Goal: Task Accomplishment & Management: Use online tool/utility

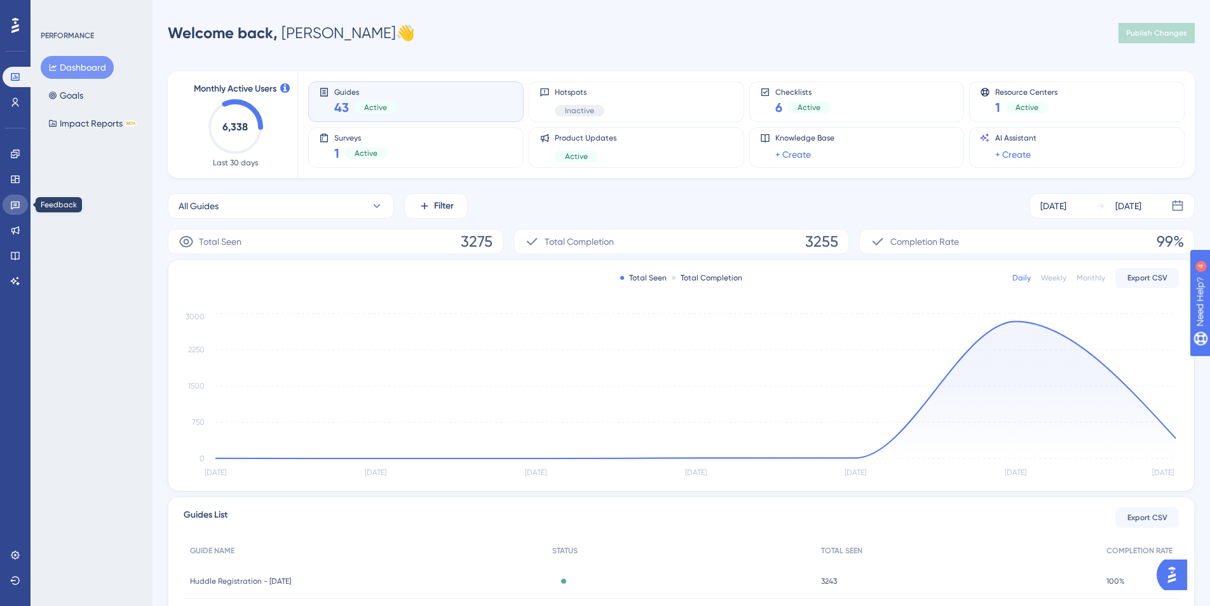
click at [20, 200] on icon at bounding box center [15, 205] width 10 height 10
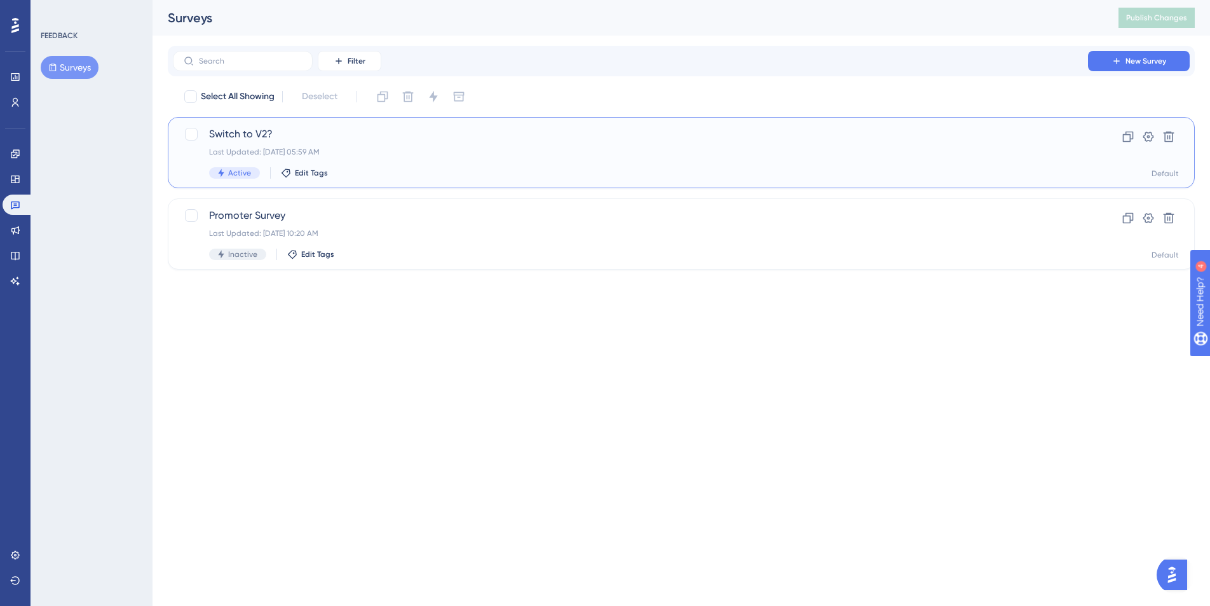
click at [378, 147] on div "Last Updated: [DATE] 05:59 AM" at bounding box center [630, 152] width 843 height 10
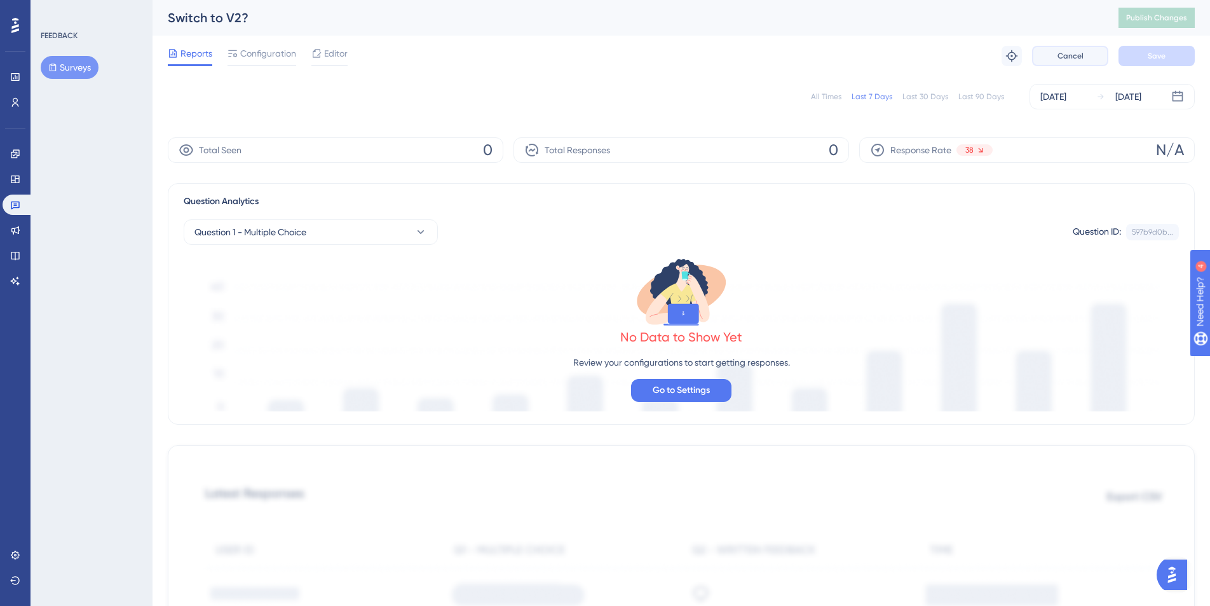
click at [1072, 62] on button "Cancel" at bounding box center [1070, 56] width 76 height 20
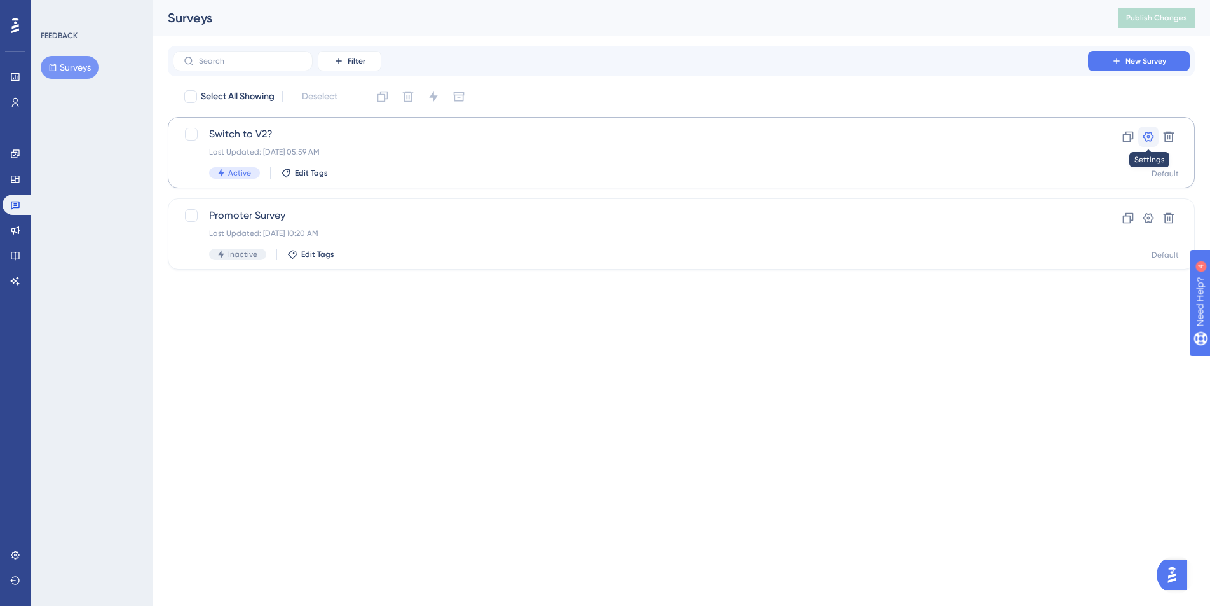
click at [1156, 139] on button at bounding box center [1149, 137] width 20 height 20
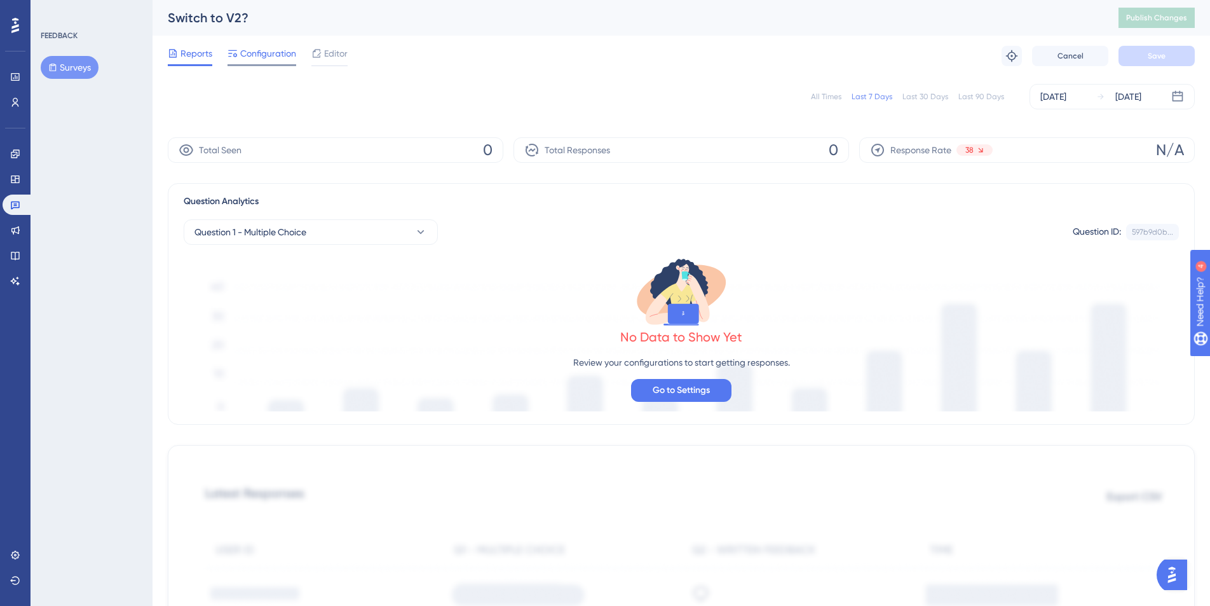
click at [275, 53] on span "Configuration" at bounding box center [268, 53] width 56 height 15
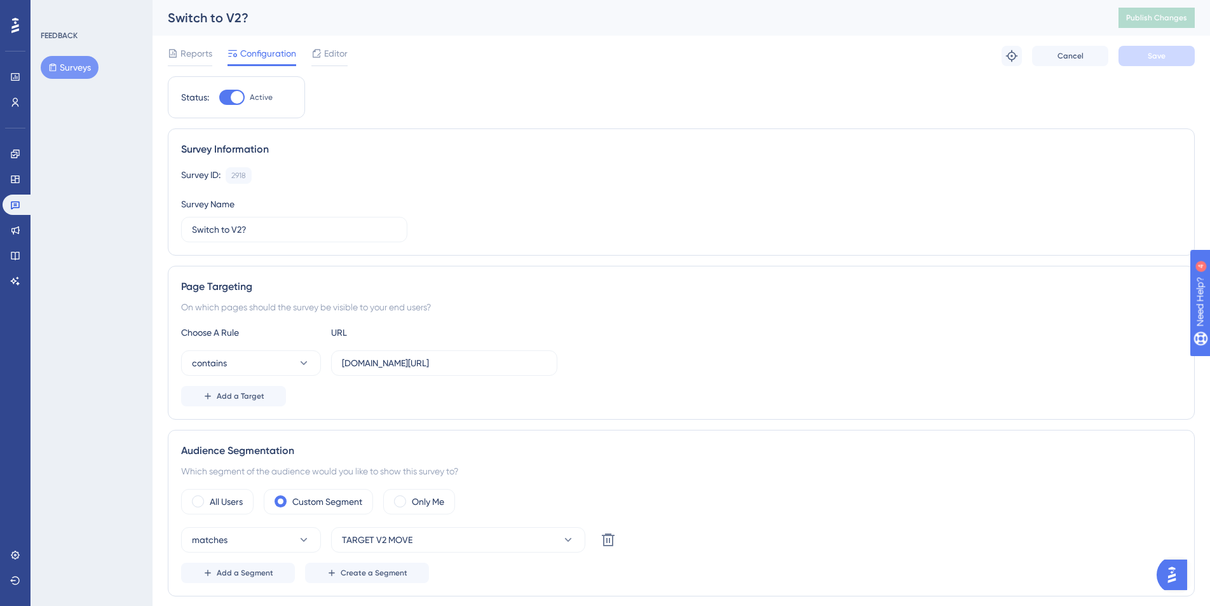
click at [235, 103] on div at bounding box center [231, 97] width 25 height 15
click at [229, 93] on div at bounding box center [231, 97] width 25 height 15
click at [219, 97] on input "Active" at bounding box center [219, 97] width 1 height 1
checkbox input "false"
click at [1159, 62] on button "Save" at bounding box center [1157, 56] width 76 height 20
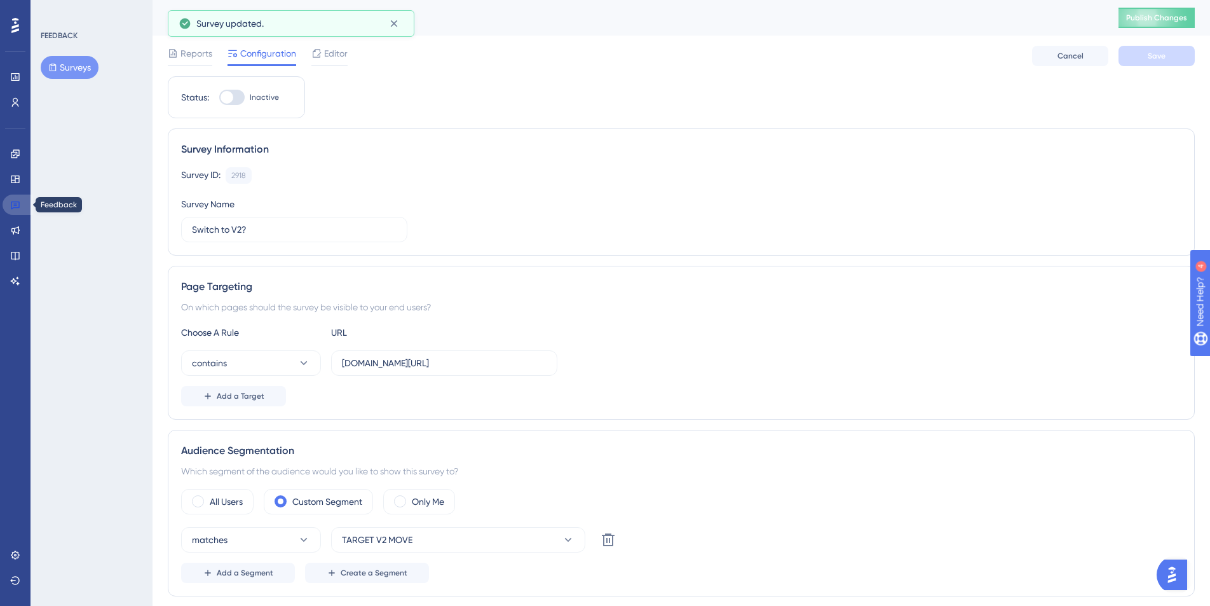
click at [18, 201] on icon at bounding box center [15, 205] width 10 height 10
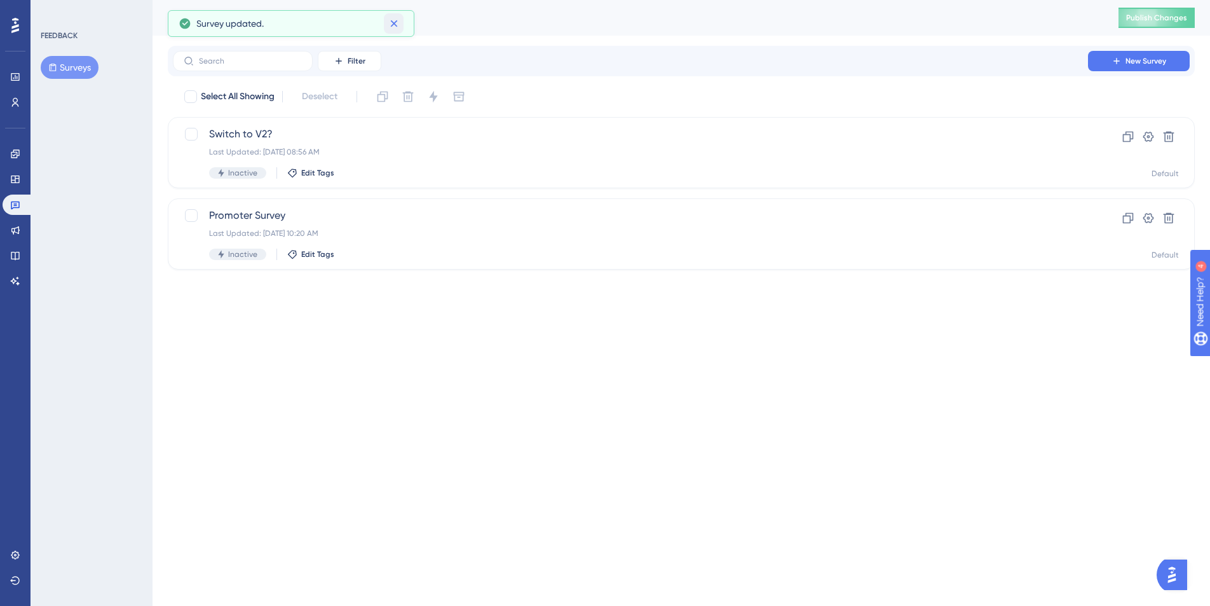
click at [394, 22] on icon at bounding box center [394, 23] width 13 height 13
click at [510, 0] on html "Performance Users Engagement Widgets Feedback Product Updates Knowledge Base AI…" at bounding box center [605, 0] width 1210 height 0
click at [1126, 66] on button "New Survey" at bounding box center [1139, 61] width 102 height 20
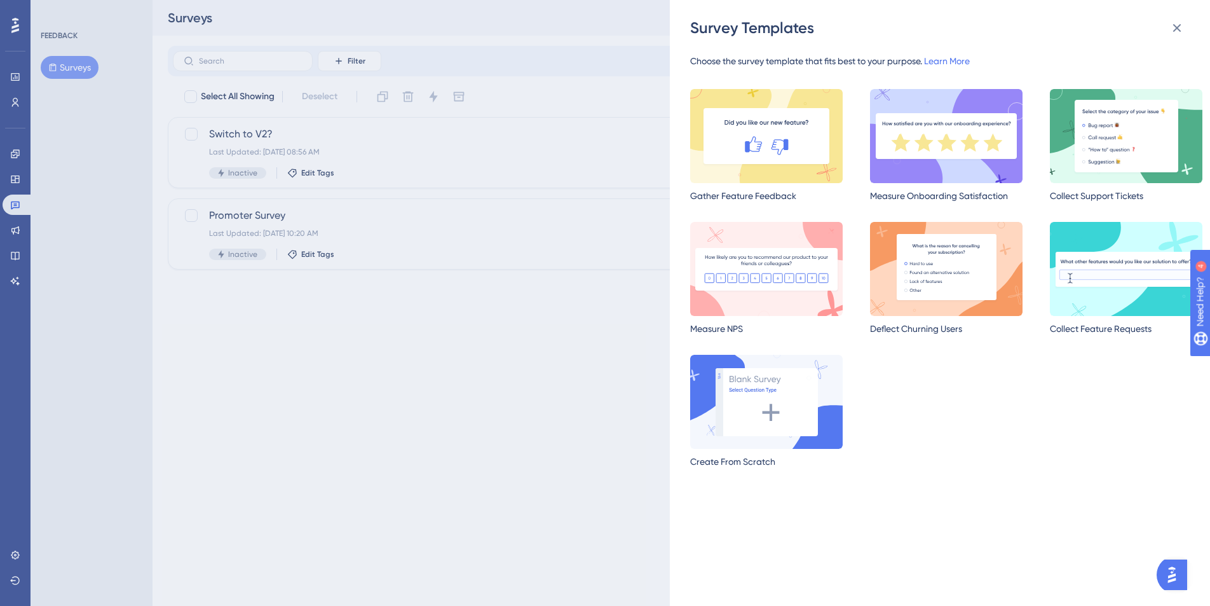
click at [1077, 450] on div "Gather Feature Feedback Measure Onboarding Satisfaction Collect Support Tickets…" at bounding box center [946, 288] width 512 height 399
click at [938, 62] on link "Learn More" at bounding box center [947, 61] width 46 height 10
click at [0, 0] on div "Survey Templates Choose the survey template that fits best to your purpose. Lea…" at bounding box center [0, 0] width 0 height 0
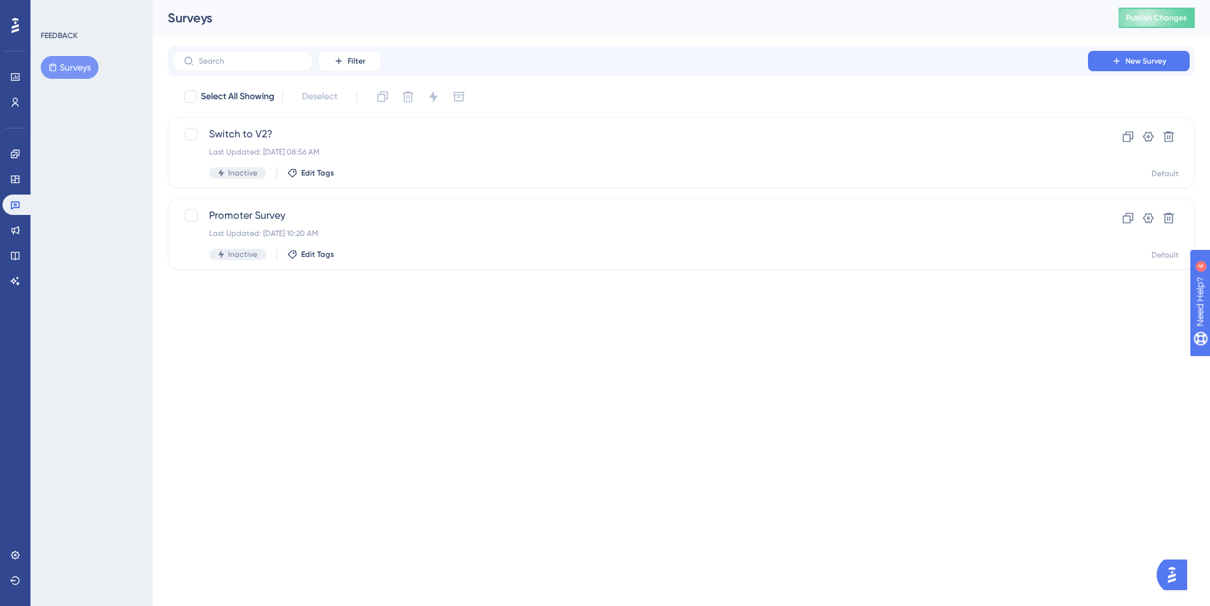
click at [817, 48] on div "Filter New Survey" at bounding box center [681, 61] width 1027 height 31
click at [1125, 55] on button "New Survey" at bounding box center [1139, 61] width 102 height 20
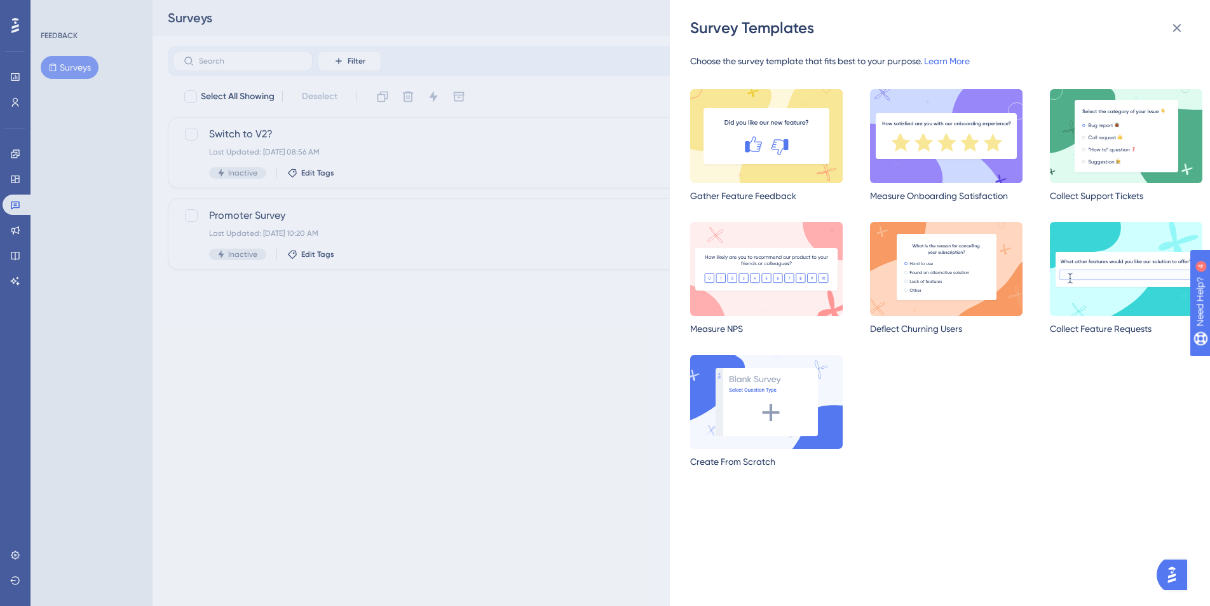
click at [0, 0] on div "Survey Templates Choose the survey template that fits best to your purpose. Lea…" at bounding box center [0, 0] width 0 height 0
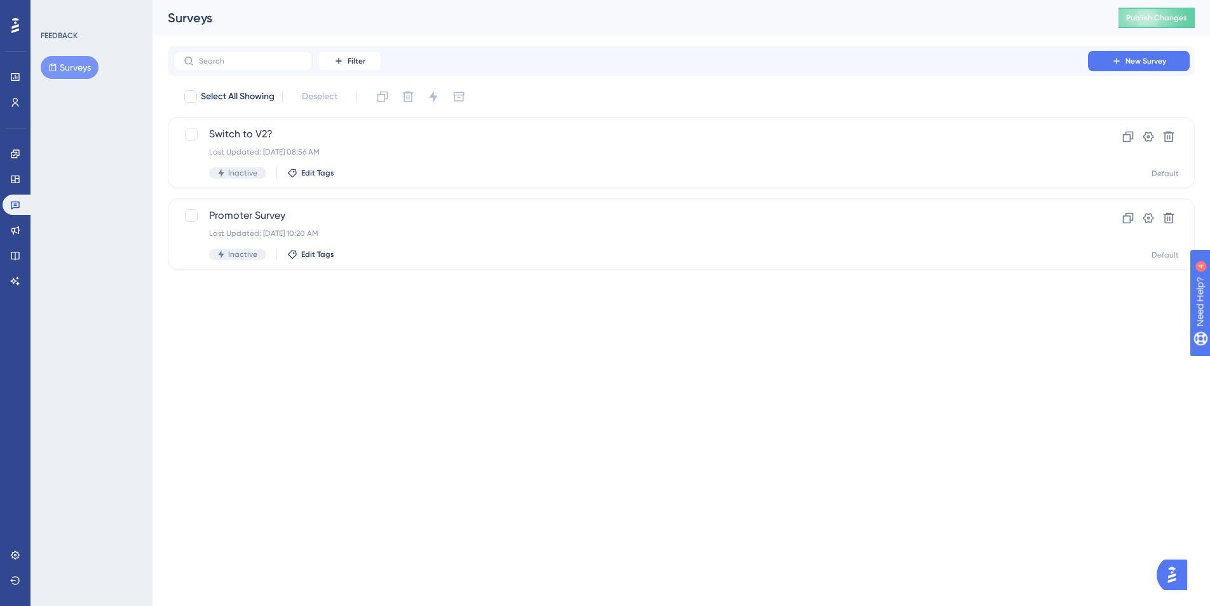
click at [330, 0] on html "Performance Users Engagement Widgets Feedback Product Updates Knowledge Base AI…" at bounding box center [605, 0] width 1210 height 0
click at [1168, 60] on button "New Survey" at bounding box center [1139, 61] width 102 height 20
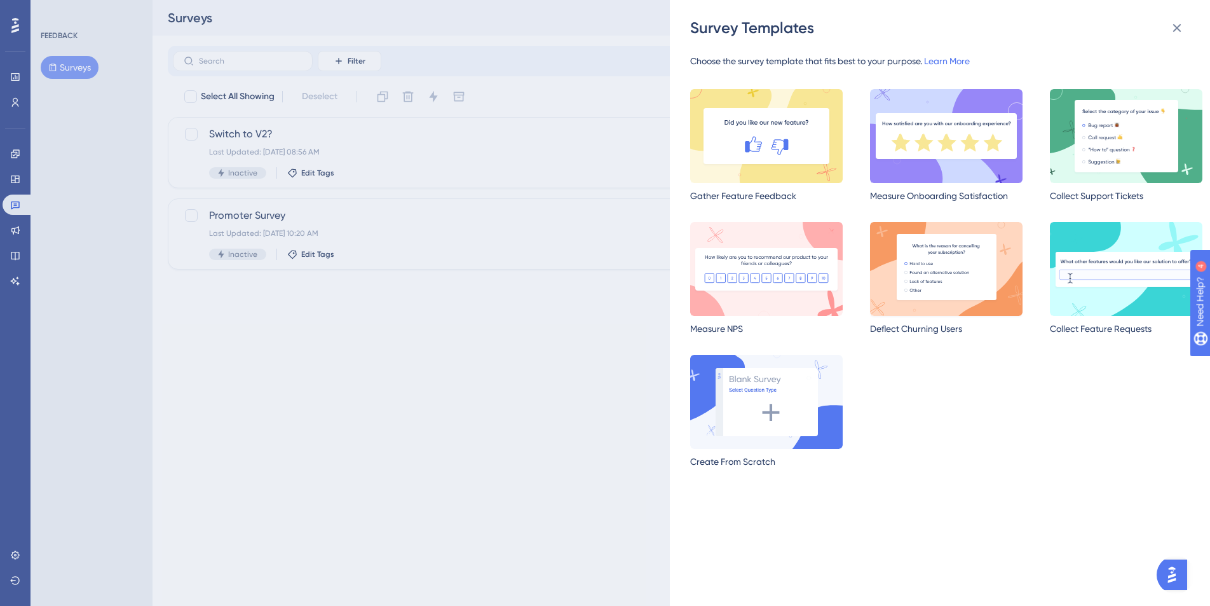
click at [947, 309] on img at bounding box center [946, 269] width 153 height 94
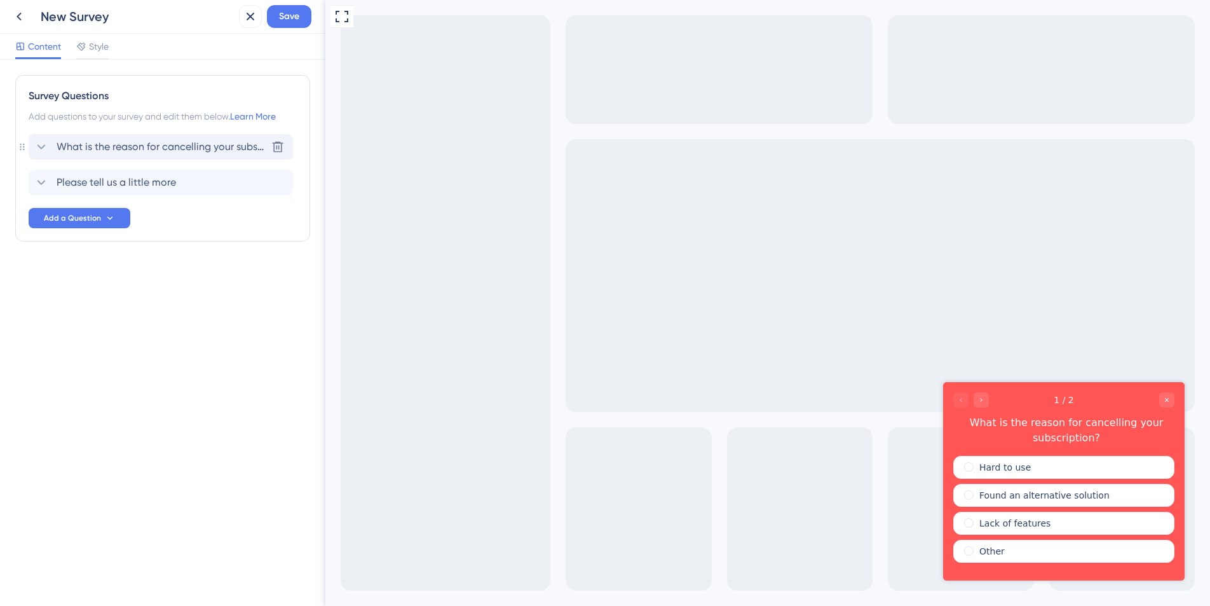
click at [173, 153] on span "What is the reason for cancelling your subscription?" at bounding box center [162, 146] width 210 height 15
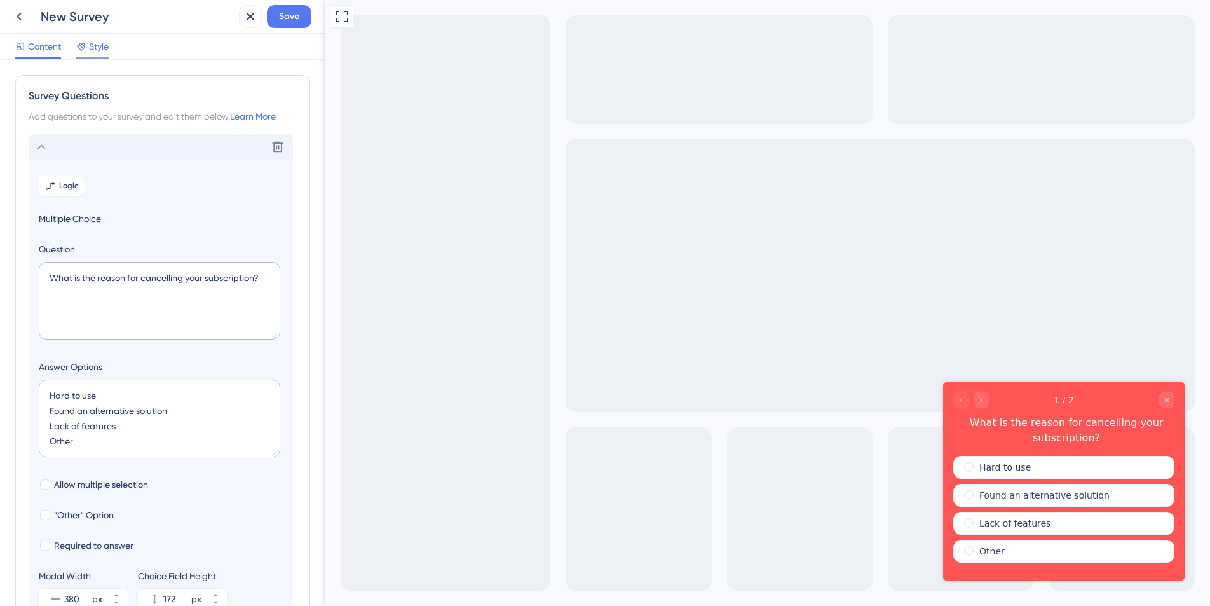
click at [97, 50] on span "Style" at bounding box center [99, 46] width 20 height 15
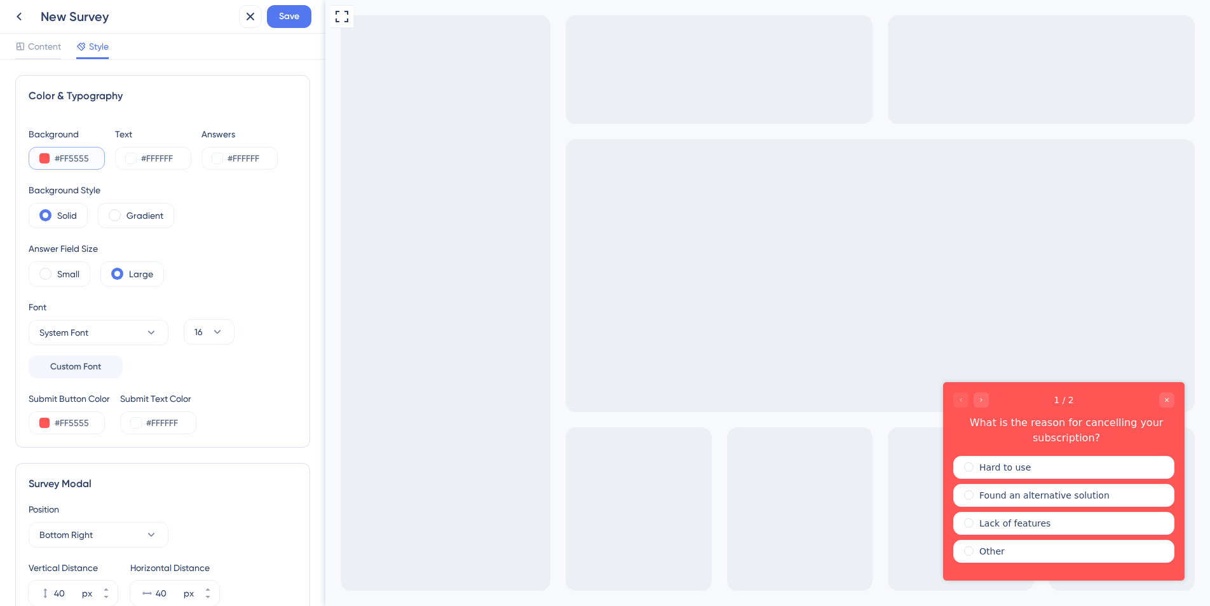
click at [44, 158] on button at bounding box center [44, 158] width 10 height 10
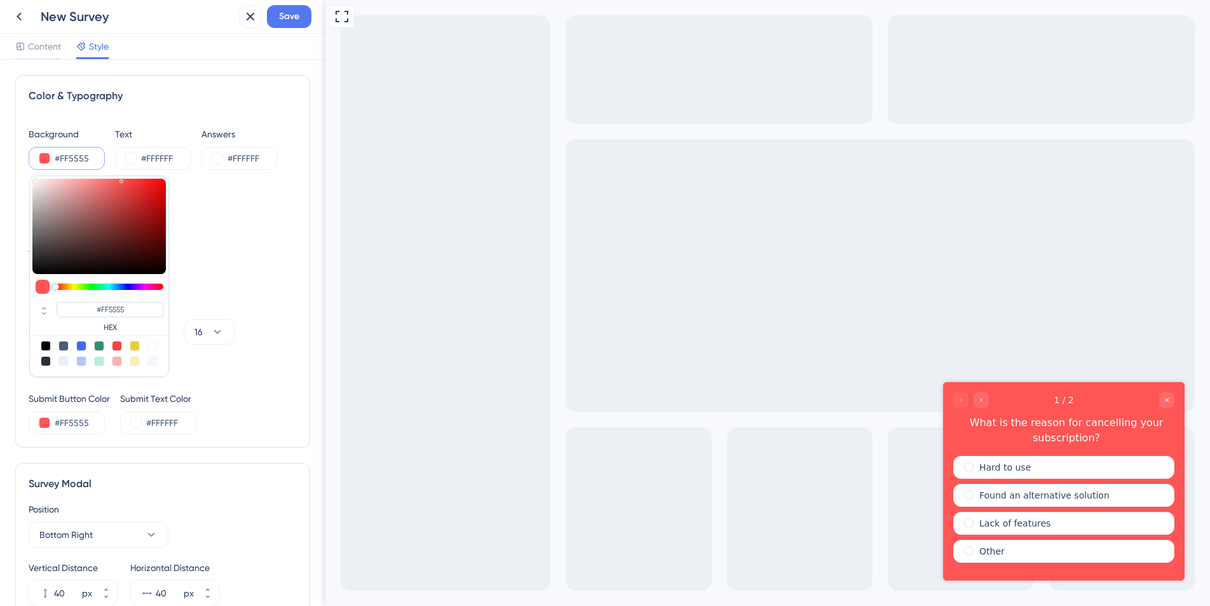
click at [83, 348] on div at bounding box center [81, 346] width 10 height 10
type input "#4169f0"
type input "#4169F0"
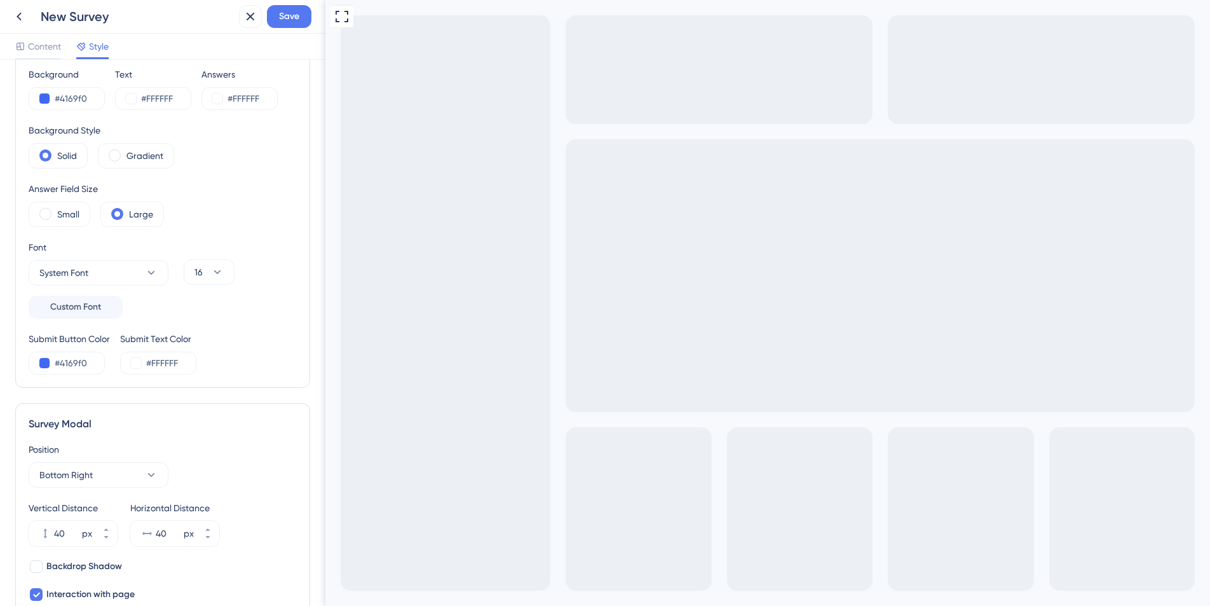
scroll to position [88, 0]
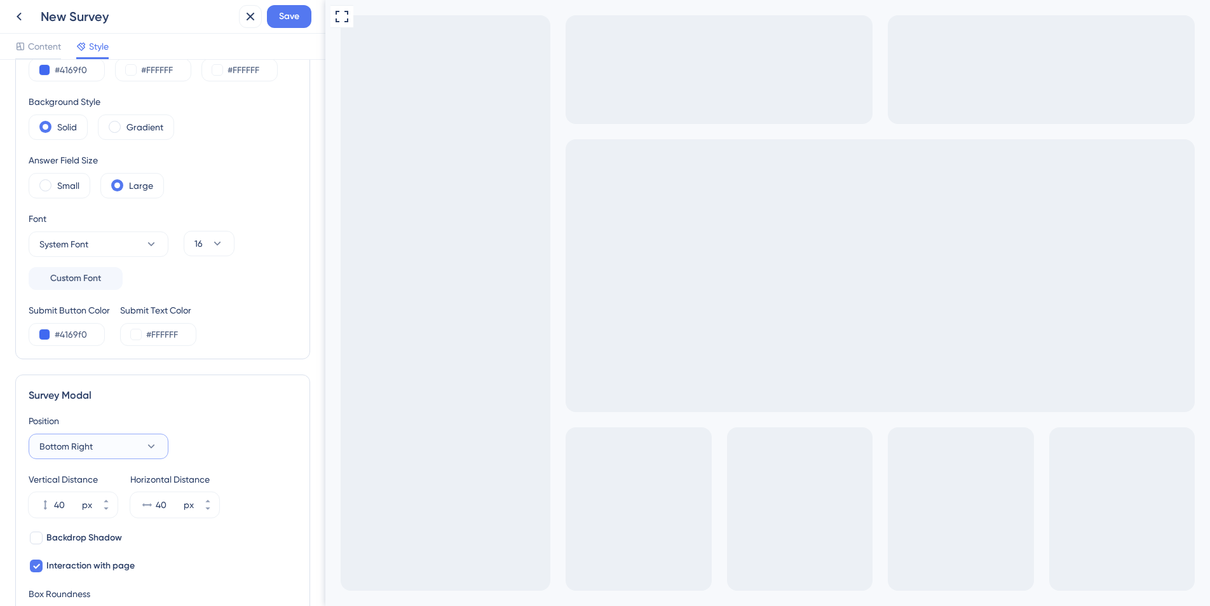
click at [128, 442] on button "Bottom Right" at bounding box center [99, 446] width 140 height 25
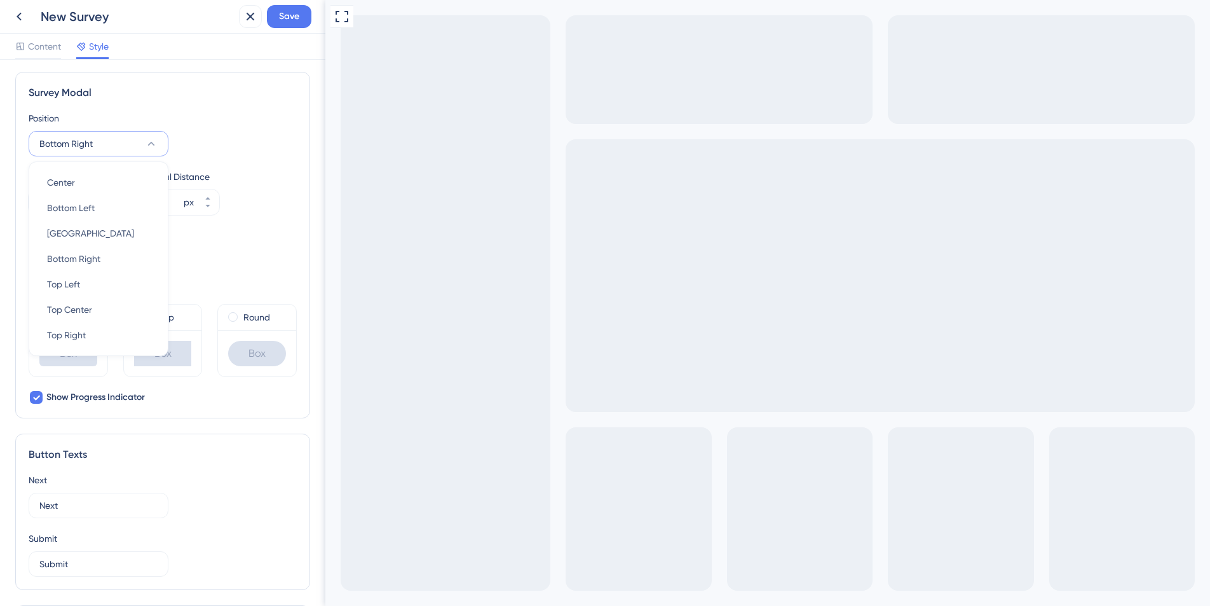
scroll to position [437, 0]
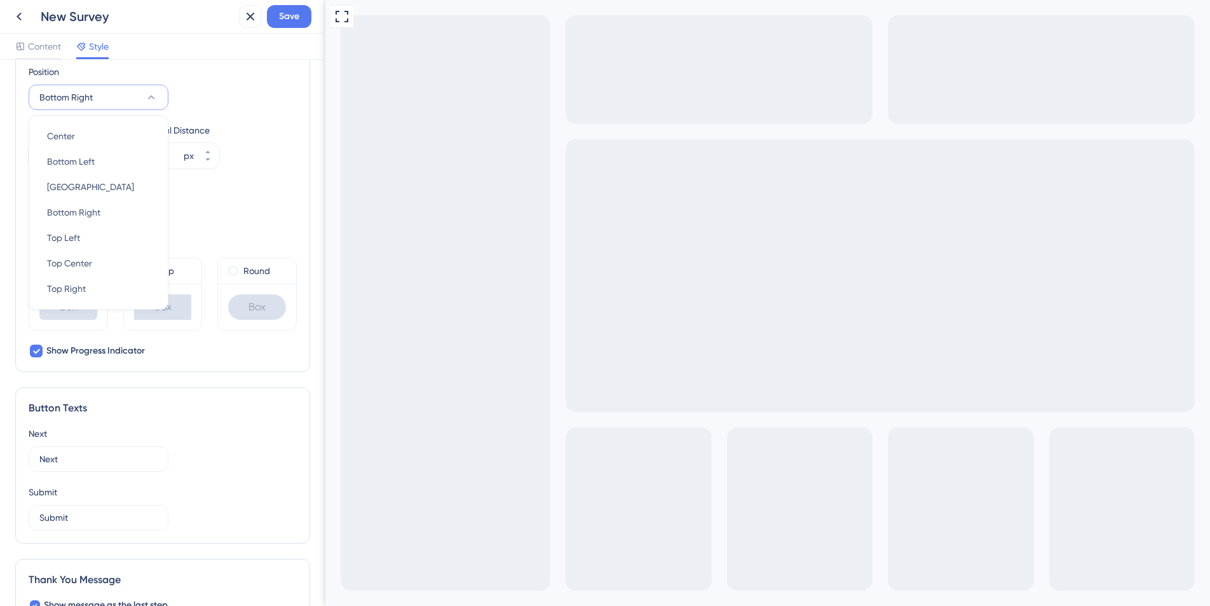
click at [216, 370] on div "Survey Modal Position Bottom Right Center Center Bottom Left Bottom Left Bottom…" at bounding box center [162, 198] width 295 height 346
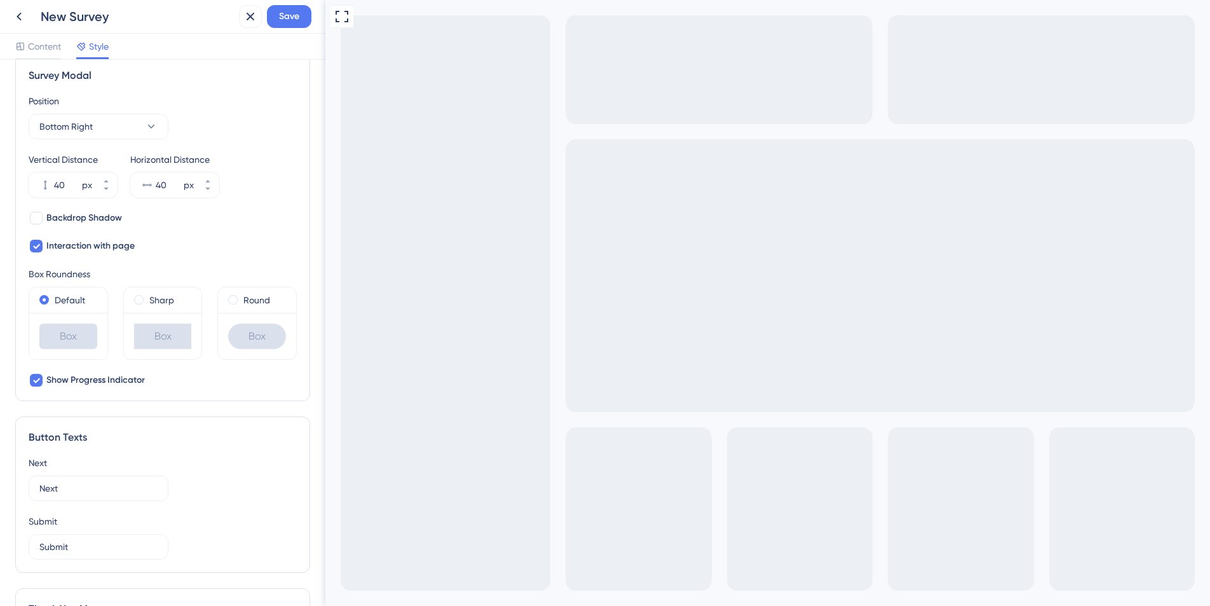
scroll to position [477, 0]
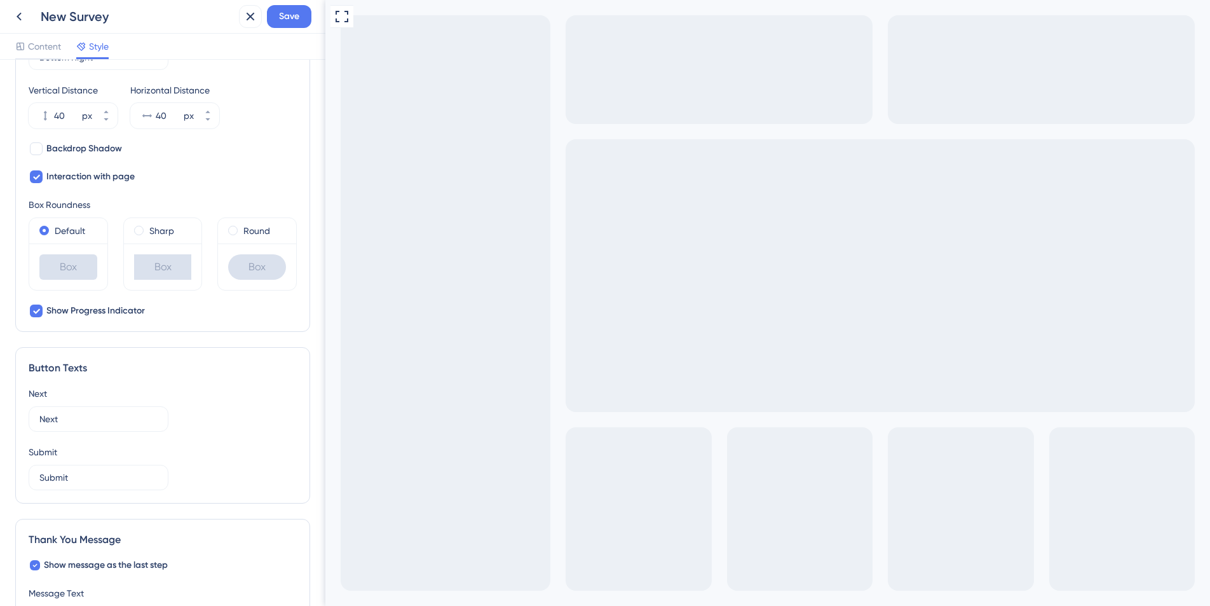
click at [710, 304] on div "Full Screen Preview" at bounding box center [767, 403] width 885 height 807
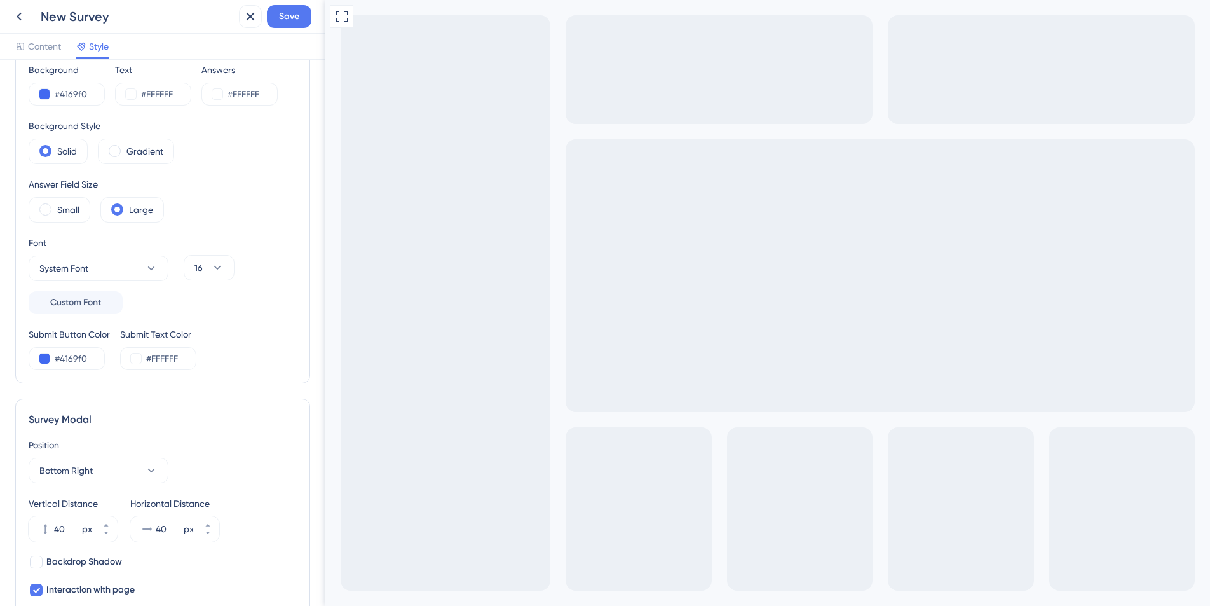
scroll to position [0, 0]
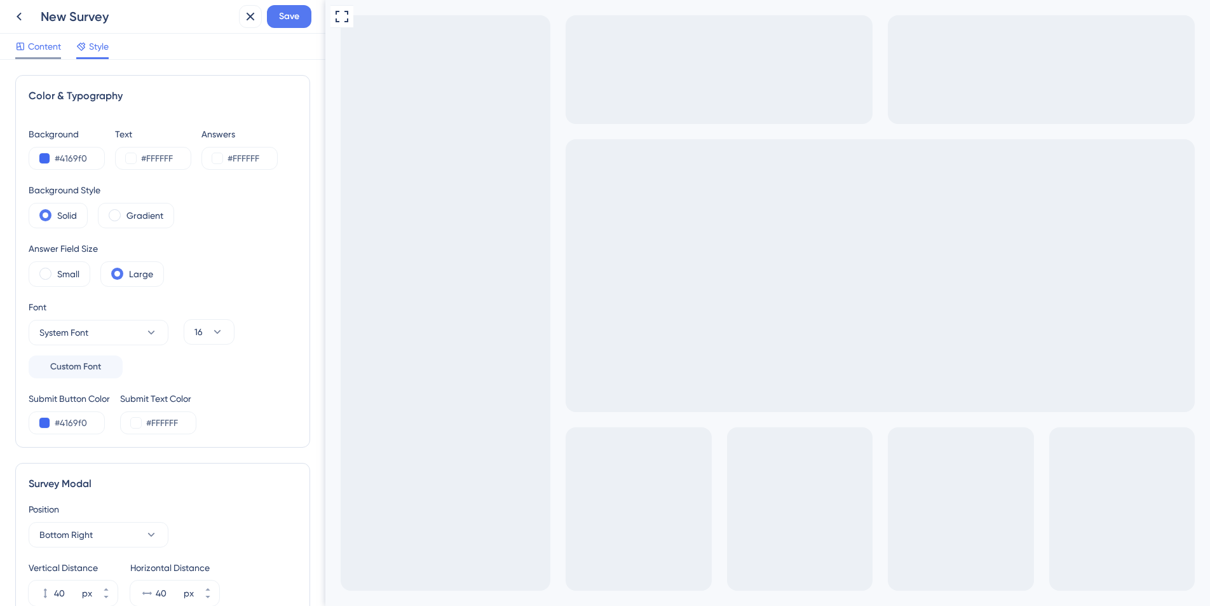
click at [34, 41] on span "Content" at bounding box center [44, 46] width 33 height 15
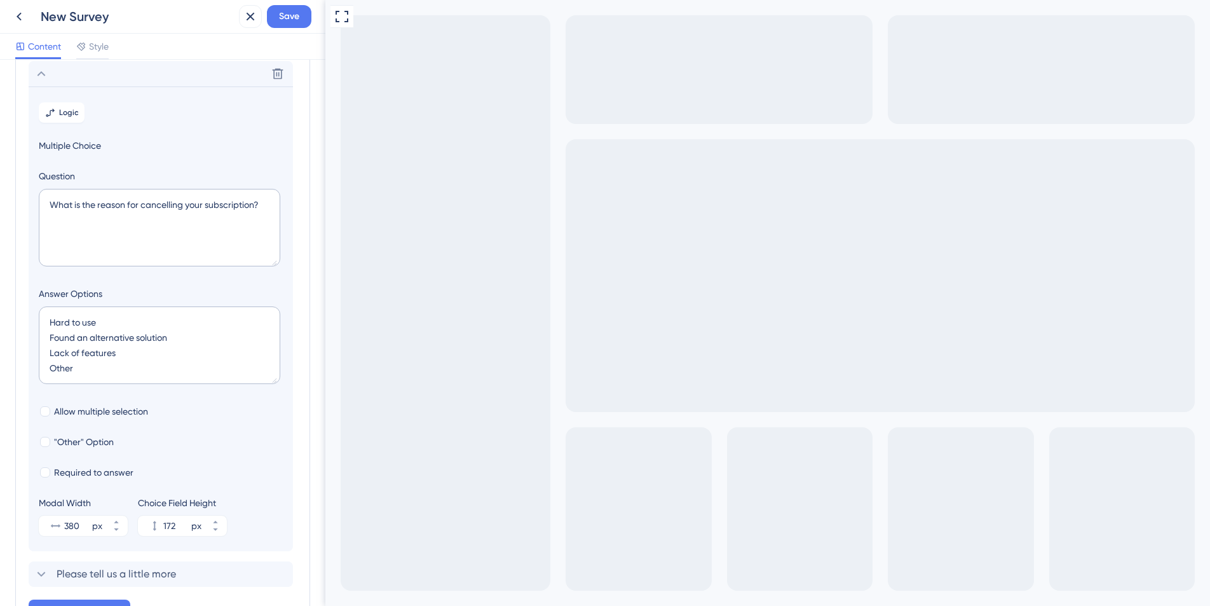
scroll to position [74, 0]
click at [202, 219] on textarea "What is the reason for cancelling your subscription?" at bounding box center [160, 227] width 242 height 78
drag, startPoint x: 264, startPoint y: 207, endPoint x: -9, endPoint y: 197, distance: 272.9
click at [0, 0] on html "New Survey Save Content Style Survey Questions Add questions to your survey and…" at bounding box center [605, 0] width 1210 height 0
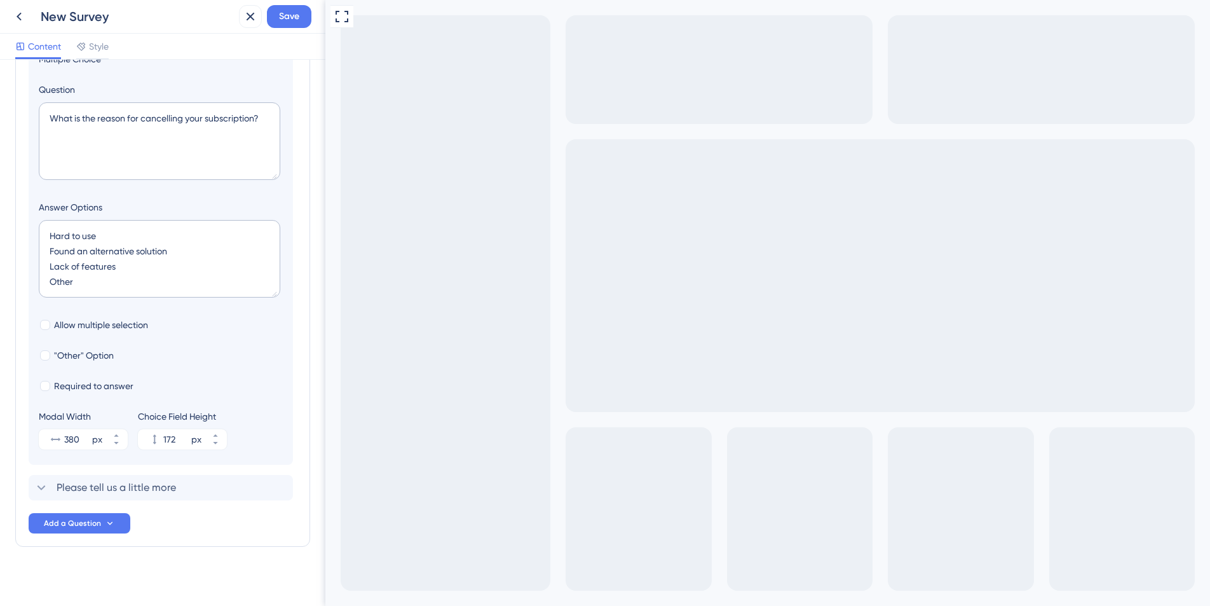
scroll to position [167, 0]
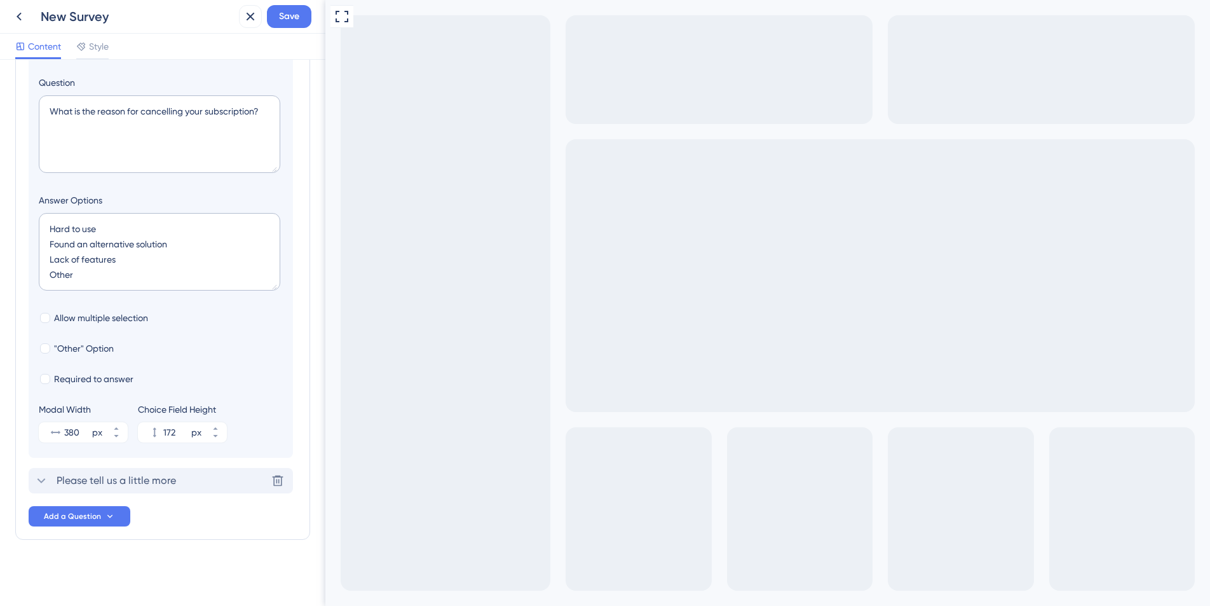
click at [65, 476] on span "Please tell us a little more" at bounding box center [117, 480] width 120 height 15
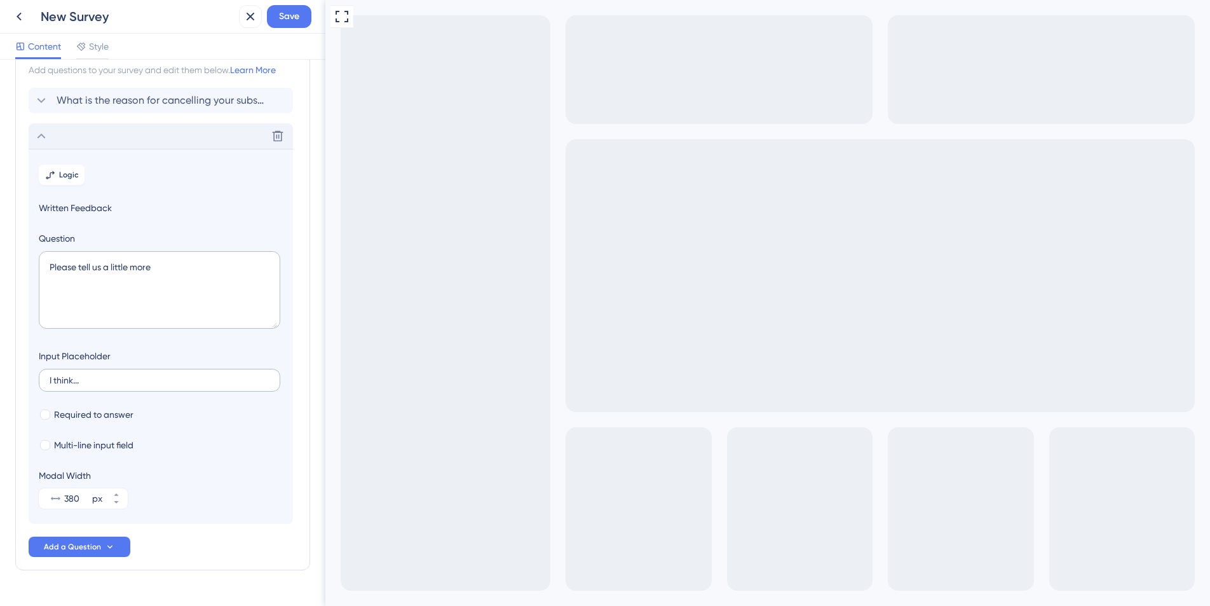
scroll to position [0, 0]
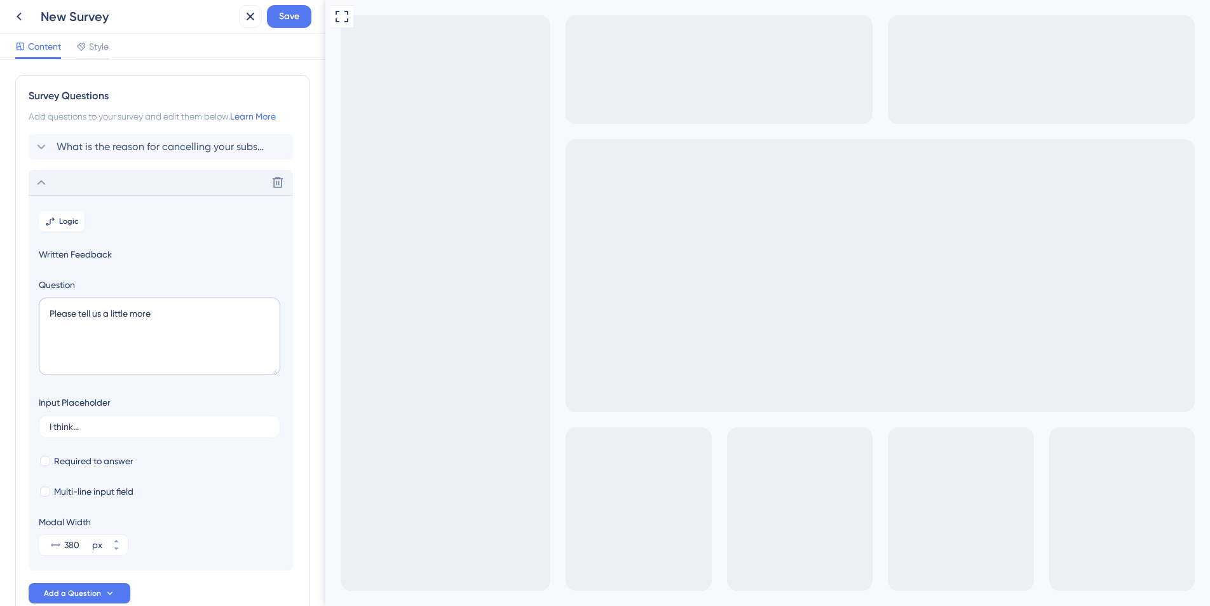
click at [43, 181] on icon at bounding box center [41, 182] width 15 height 15
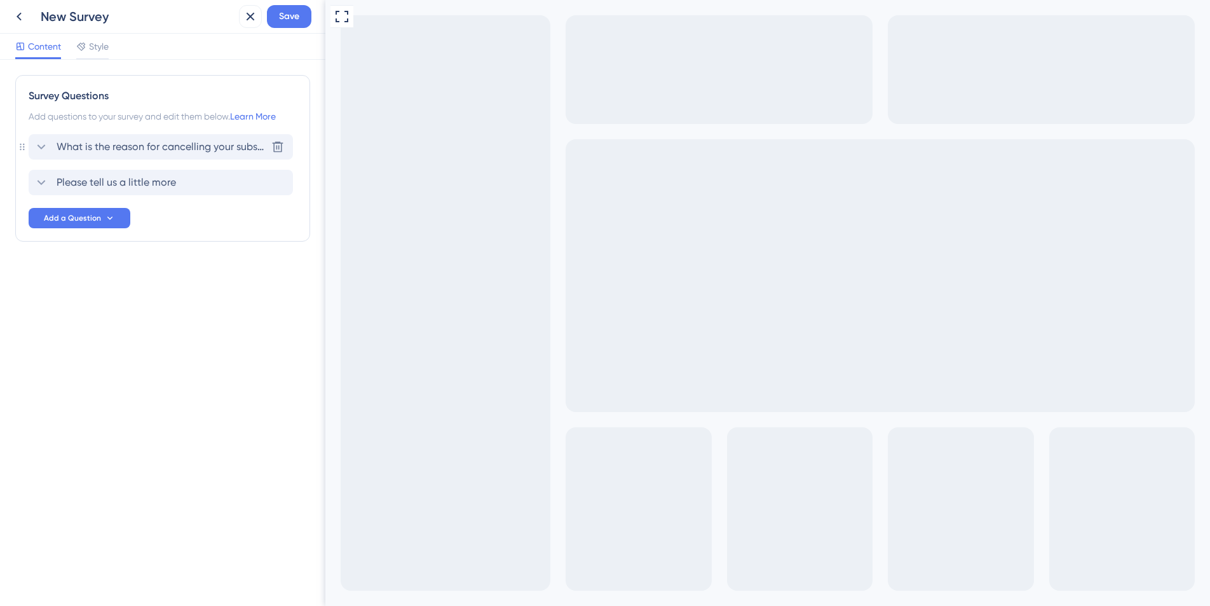
click at [104, 147] on span "What is the reason for cancelling your subscription?" at bounding box center [162, 146] width 210 height 15
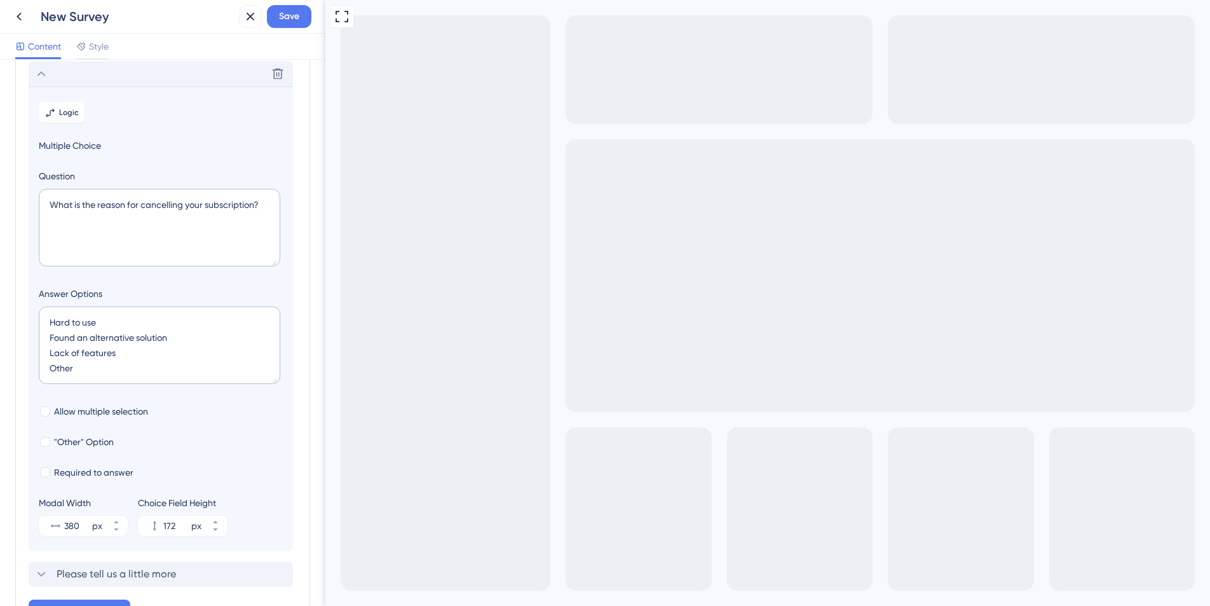
scroll to position [74, 0]
click at [155, 214] on textarea "What is the reason for cancelling your subscription?" at bounding box center [160, 227] width 242 height 78
drag, startPoint x: 261, startPoint y: 201, endPoint x: -18, endPoint y: 195, distance: 278.5
click at [0, 0] on html "New Survey Save Content Style Survey Questions Add questions to your survey and…" at bounding box center [605, 0] width 1210 height 0
type textarea "How's your experience been with integrating data between Red Rover and your oth…"
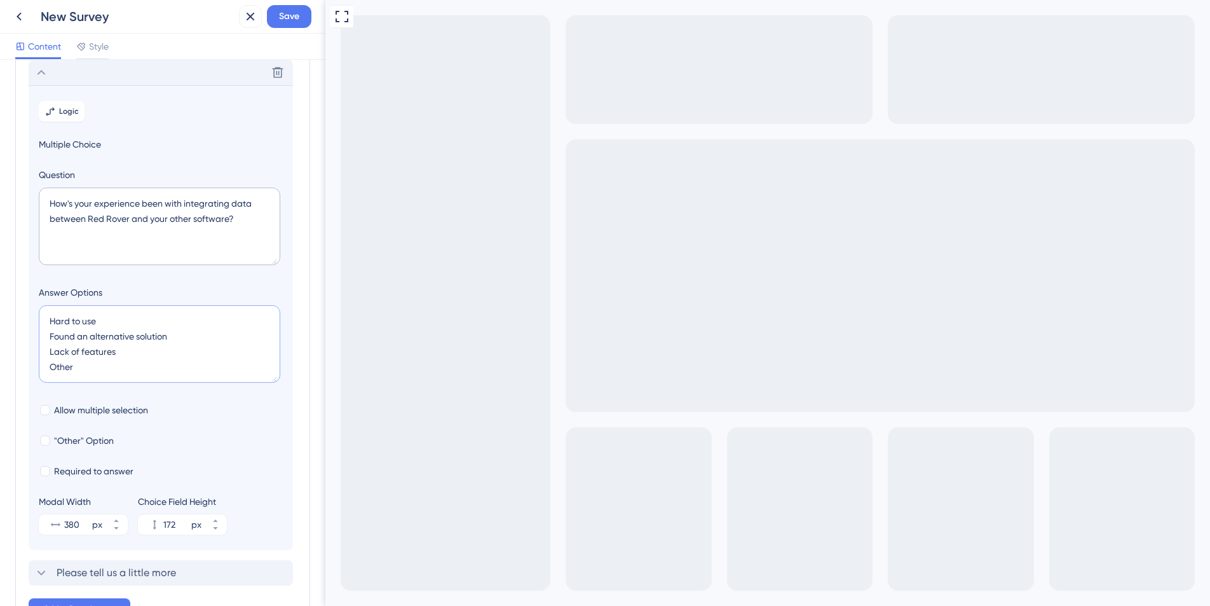
click at [56, 321] on textarea "Hard to use Found an alternative solution Lack of features Other" at bounding box center [160, 344] width 242 height 78
click at [201, 342] on textarea "Hard to use Found an alternative solution Lack of features Other" at bounding box center [160, 344] width 242 height 78
drag, startPoint x: 198, startPoint y: 334, endPoint x: 21, endPoint y: 338, distance: 176.8
click at [21, 338] on div "Survey Questions Add questions to your survey and edit them below. Learn More D…" at bounding box center [162, 316] width 295 height 631
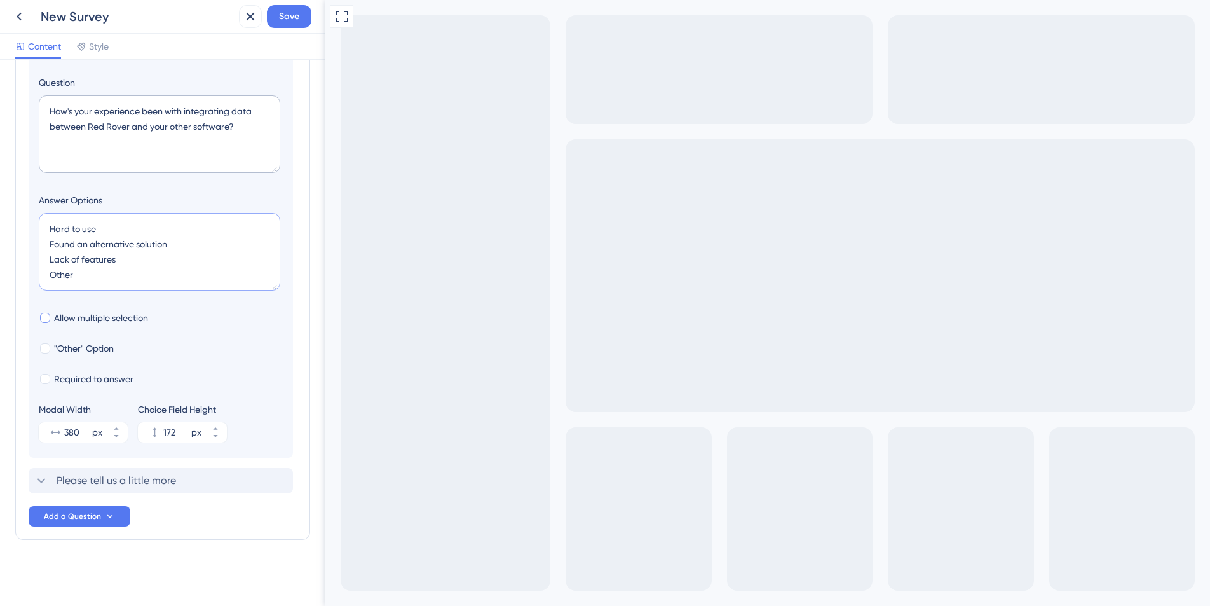
scroll to position [167, 0]
click at [114, 323] on span "Allow multiple selection" at bounding box center [101, 317] width 94 height 15
checkbox input "true"
drag, startPoint x: 123, startPoint y: 263, endPoint x: 157, endPoint y: 227, distance: 49.9
click at [122, 266] on textarea "Hard to use Found an alternative solution Lack of features Other" at bounding box center [160, 252] width 242 height 78
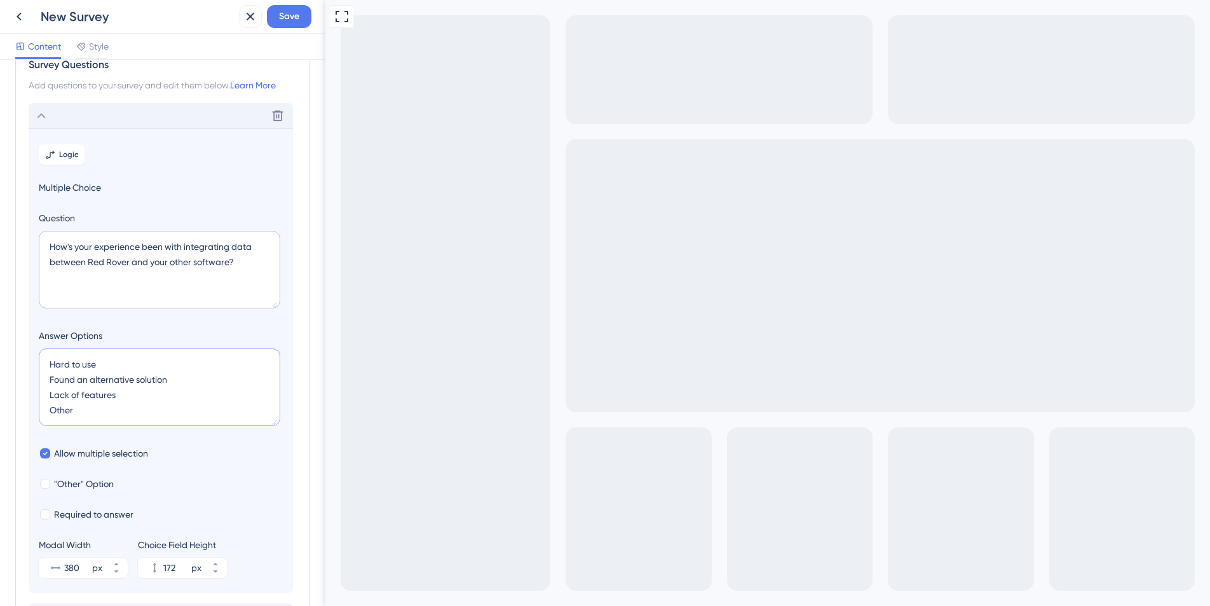
scroll to position [0, 0]
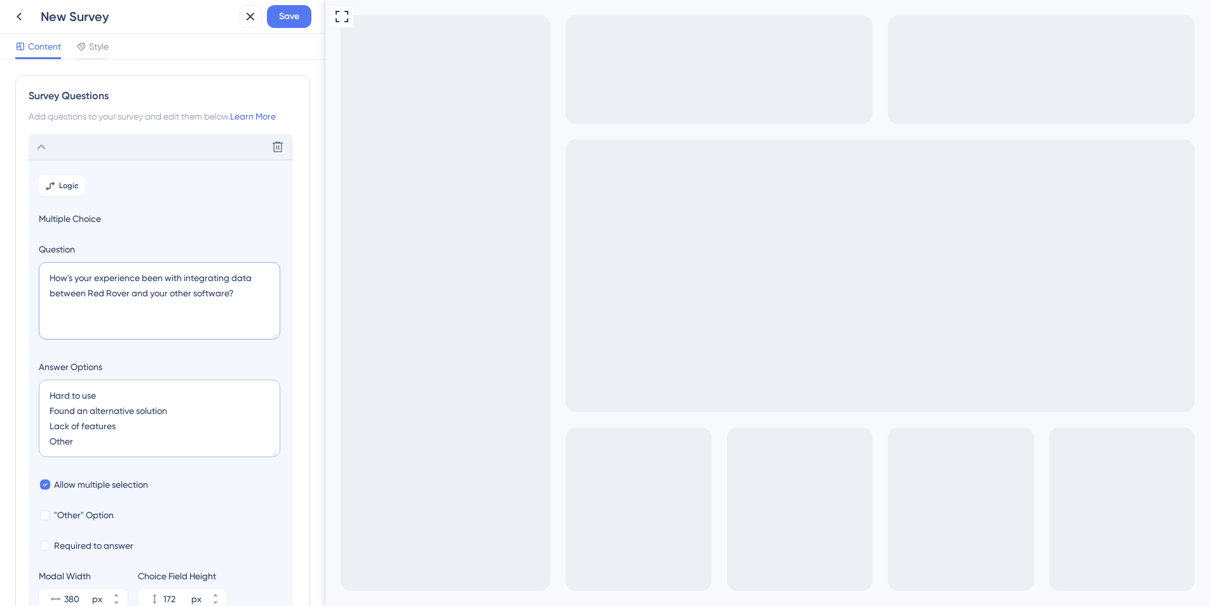
click at [240, 305] on textarea "How's your experience been with integrating data between Red Rover and your oth…" at bounding box center [160, 301] width 242 height 78
click at [249, 296] on textarea "How's your experience been with integrating data between Red Rover and your oth…" at bounding box center [160, 301] width 242 height 78
click at [185, 329] on textarea "How's your experience been with integrating data between Red Rover and your oth…" at bounding box center [160, 301] width 242 height 78
type textarea "How's your experience been with integrating data between Red Rover and your oth…"
click at [146, 400] on textarea "Hard to use Found an alternative solution Lack of features Other" at bounding box center [160, 419] width 242 height 78
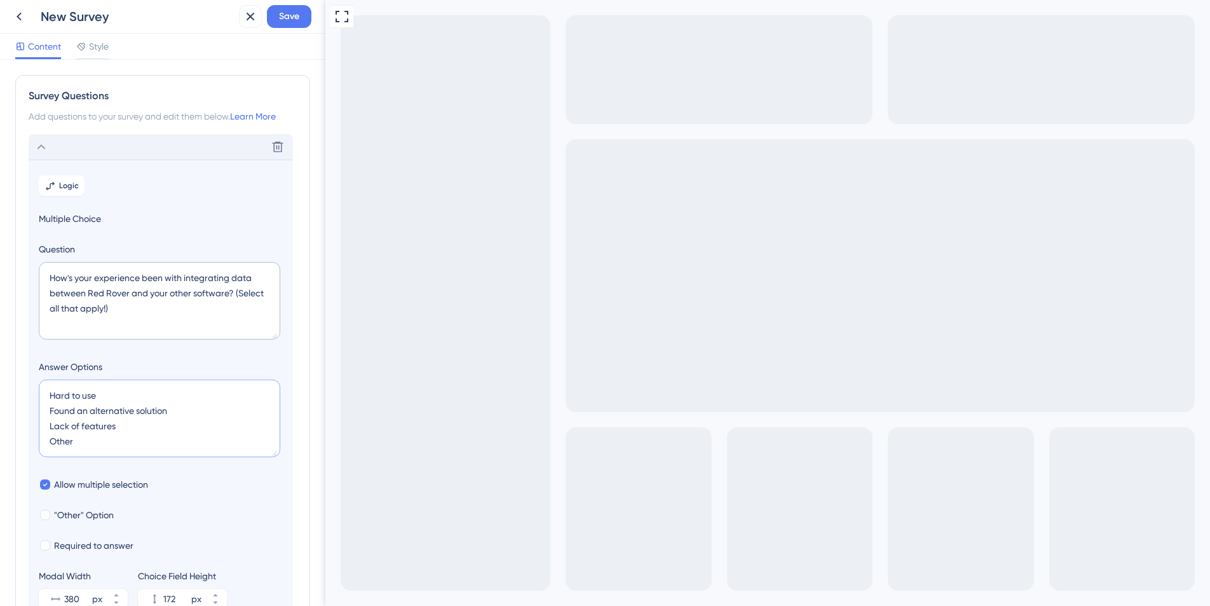
click at [175, 395] on textarea "Hard to use Found an alternative solution Lack of features Other" at bounding box center [160, 419] width 242 height 78
drag, startPoint x: 188, startPoint y: 413, endPoint x: 10, endPoint y: 407, distance: 178.8
click at [10, 407] on div "Survey Questions Add questions to your survey and edit them below. Learn More D…" at bounding box center [162, 333] width 325 height 546
drag, startPoint x: 128, startPoint y: 428, endPoint x: 27, endPoint y: 421, distance: 101.3
click at [27, 421] on div "Survey Questions Add questions to your survey and edit them below. Learn More D…" at bounding box center [162, 390] width 295 height 631
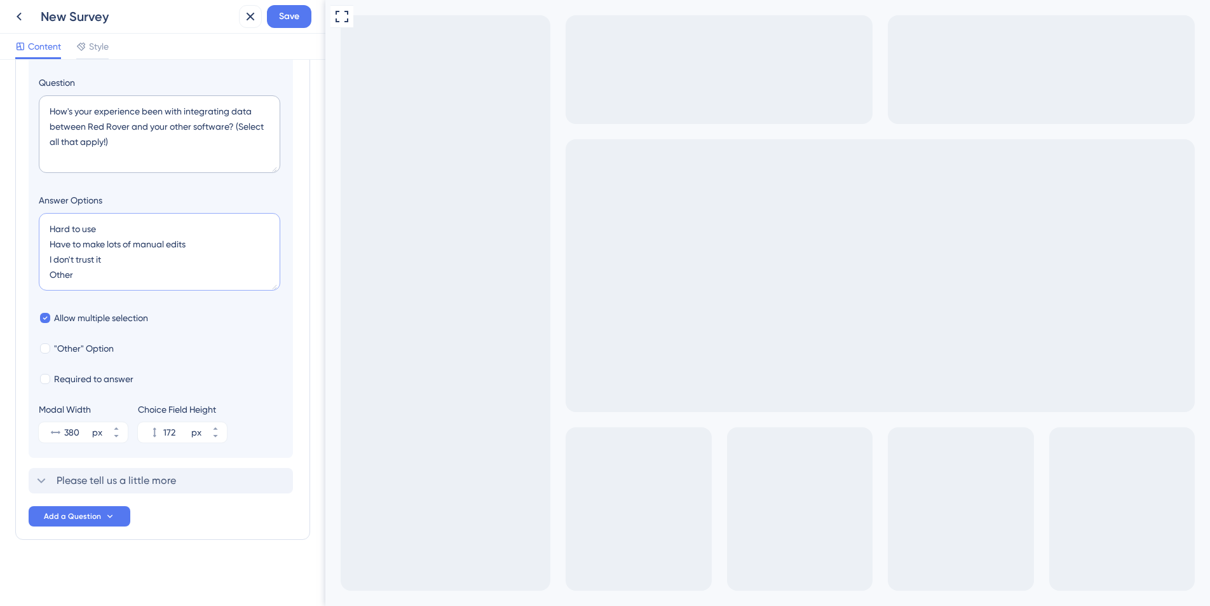
scroll to position [167, 0]
type textarea "Hard to use Have to make lots of manual edits I don't trust the data"
type input "128"
type textarea "Hard to use Have to make lots of manual edits I don't trust the data W"
type input "172"
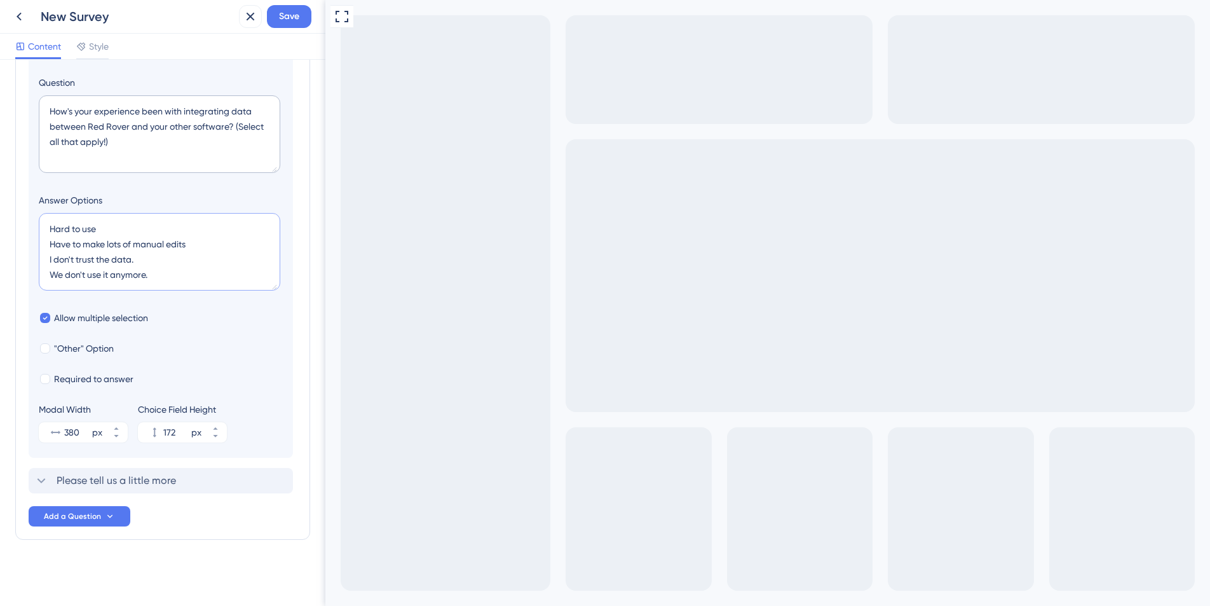
click at [203, 246] on textarea "Hard to use Have to make lots of manual edits I don't trust the data. We don't …" at bounding box center [160, 252] width 242 height 78
type textarea "Hard to use Have to make lots of manual edits. I don't trust the data. We don't…"
click at [125, 226] on textarea "Hard to use Have to make lots of manual edits. I don't trust the data. We don't…" at bounding box center [160, 252] width 242 height 78
checkbox input "false"
type textarea "Hard to use. Have to make lots of manual edits. I don't trust the data. We don'…"
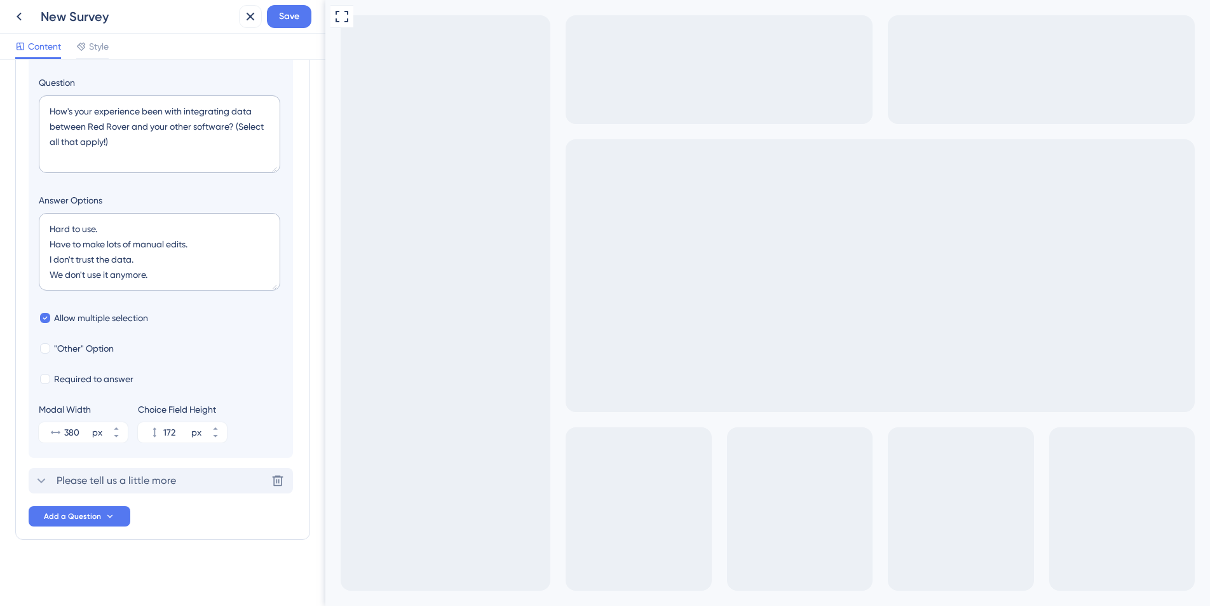
click at [161, 485] on span "Please tell us a little more" at bounding box center [117, 480] width 120 height 15
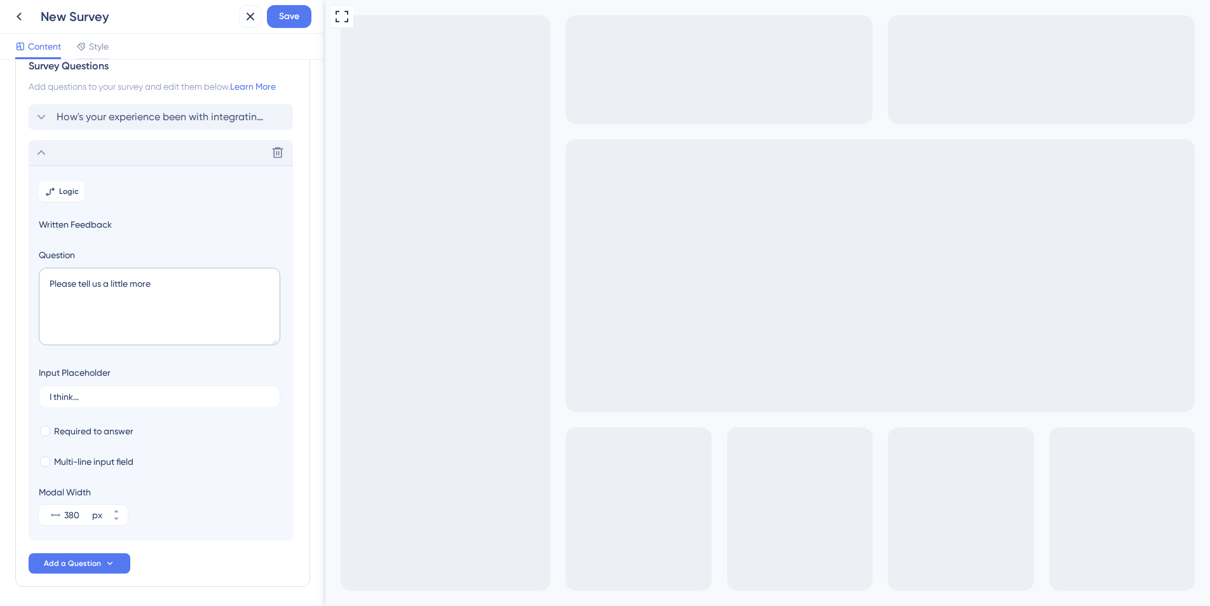
scroll to position [0, 0]
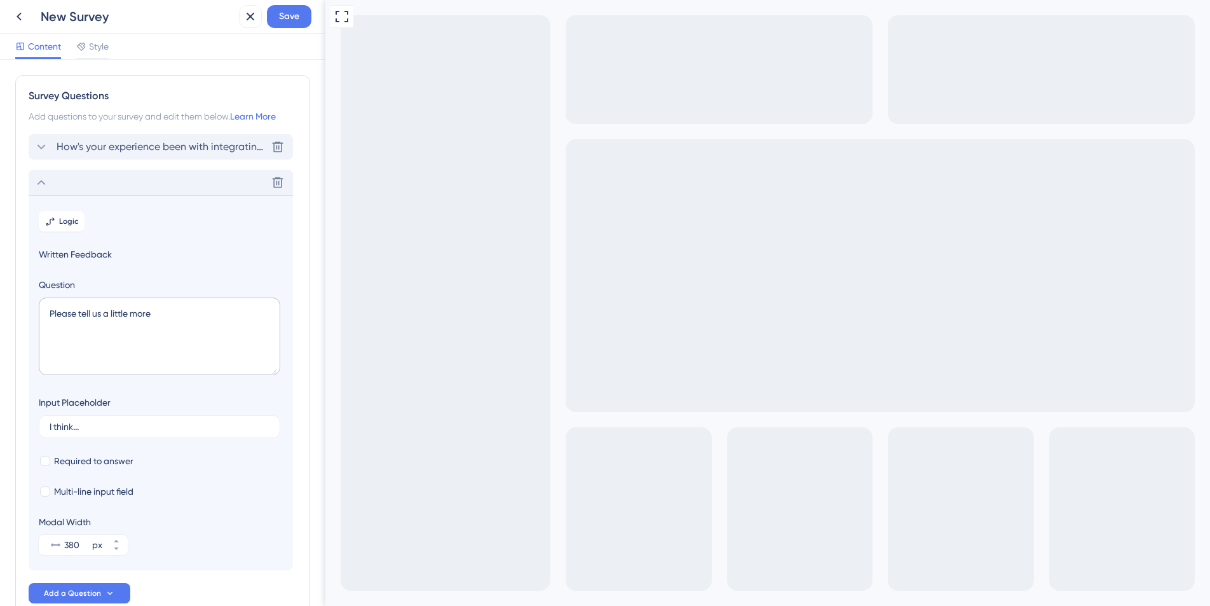
click at [85, 140] on span "How's your experience been with integrating data between Red Rover and your oth…" at bounding box center [162, 146] width 210 height 15
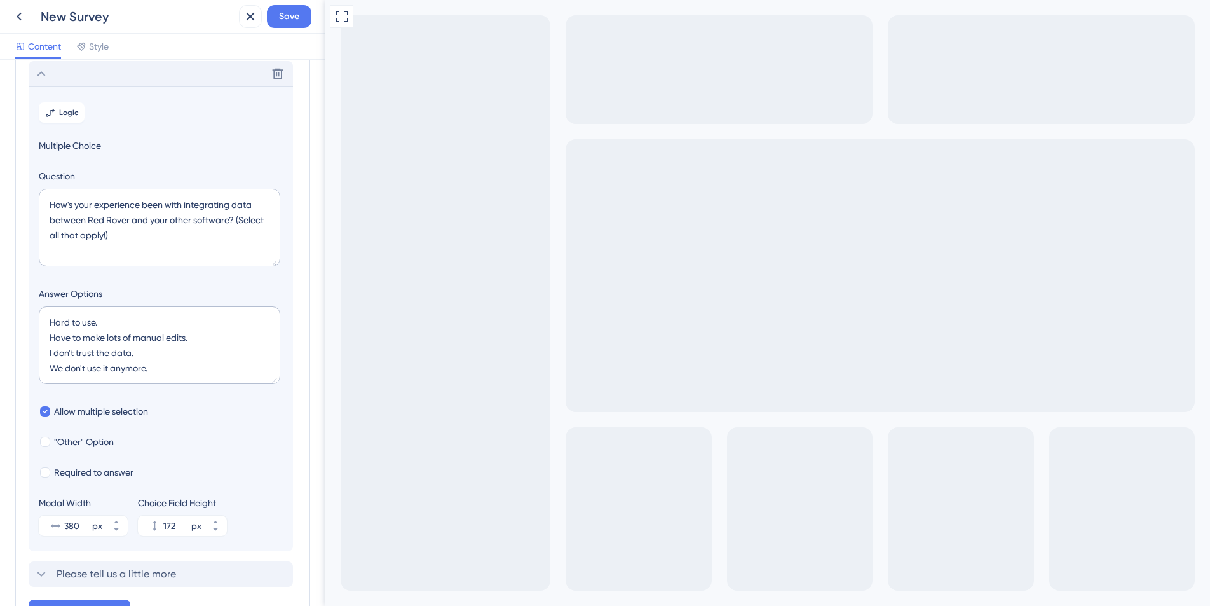
scroll to position [74, 0]
click at [61, 112] on span "Logic" at bounding box center [69, 111] width 20 height 10
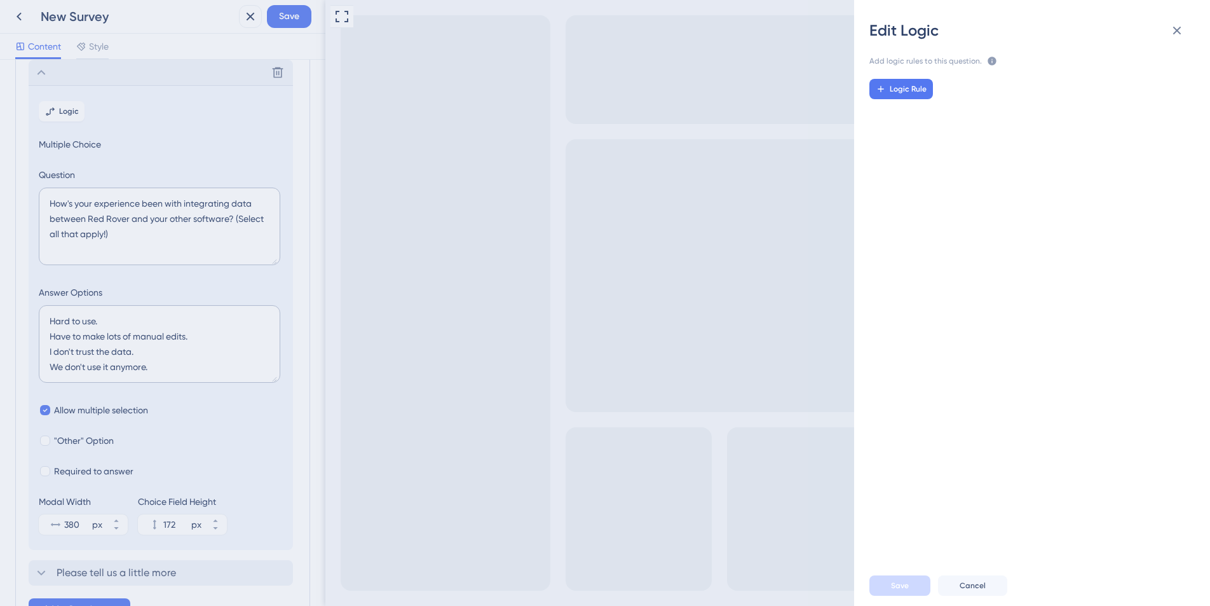
click at [1013, 173] on div "Logic Rule" at bounding box center [1037, 312] width 376 height 486
click at [1179, 33] on icon at bounding box center [1177, 30] width 15 height 15
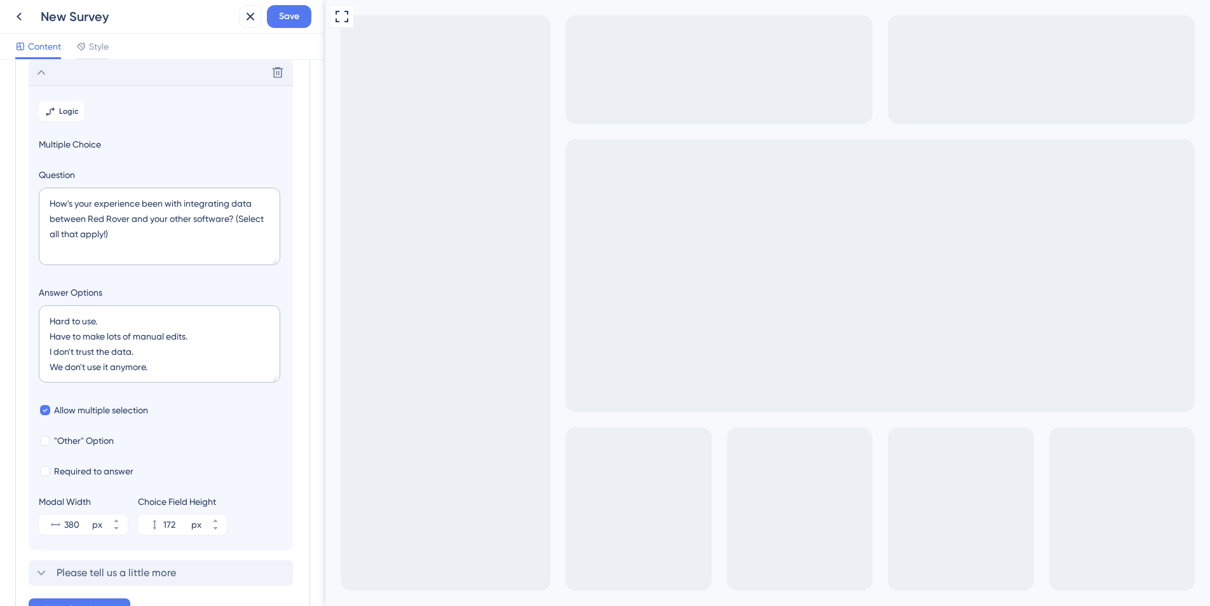
checkbox input "true"
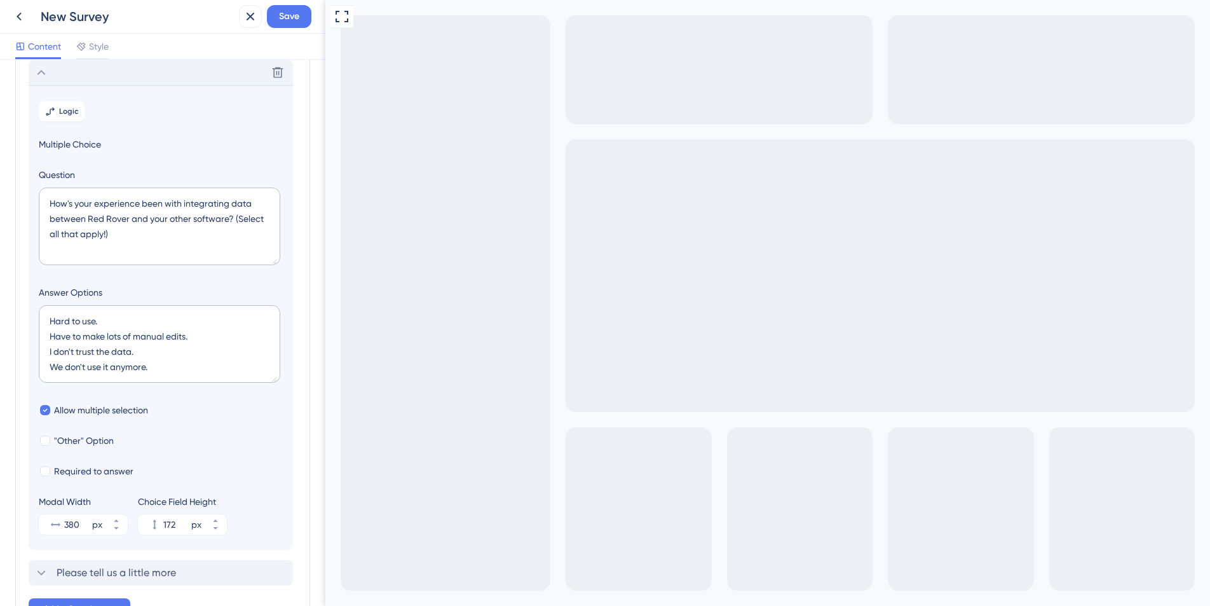
checkbox input "false"
click at [174, 265] on div "How's your experience been with integrating data between Red Rover and your oth…" at bounding box center [160, 229] width 242 height 82
click at [210, 245] on textarea "How's your experience been with integrating data between Red Rover and your oth…" at bounding box center [160, 227] width 242 height 78
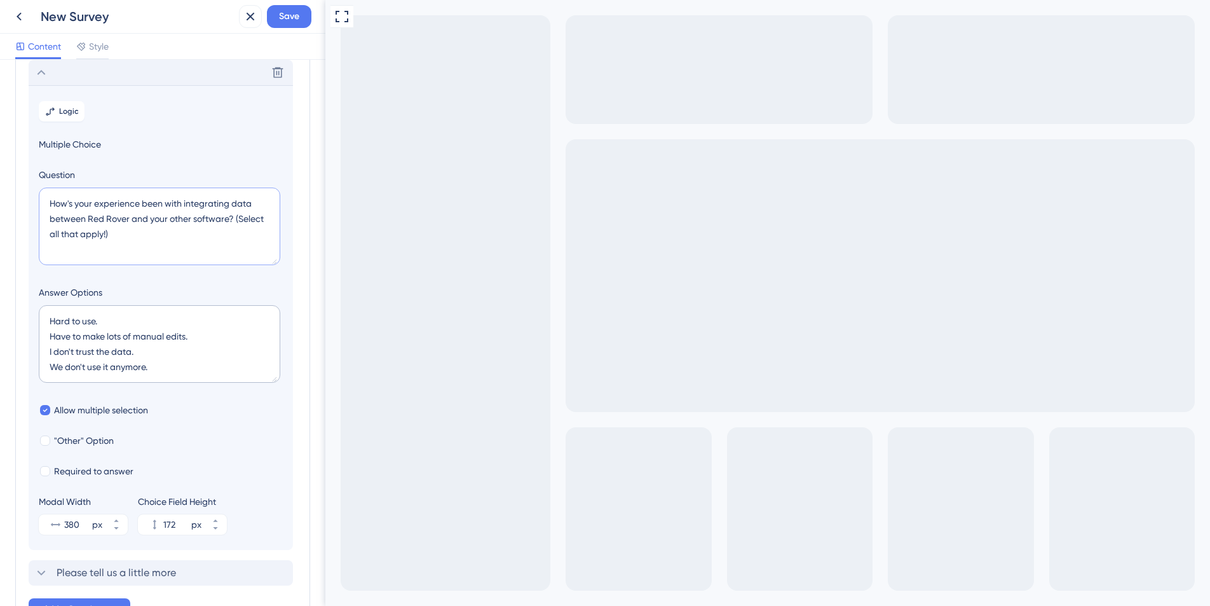
scroll to position [72, 0]
click at [46, 72] on icon at bounding box center [41, 74] width 15 height 15
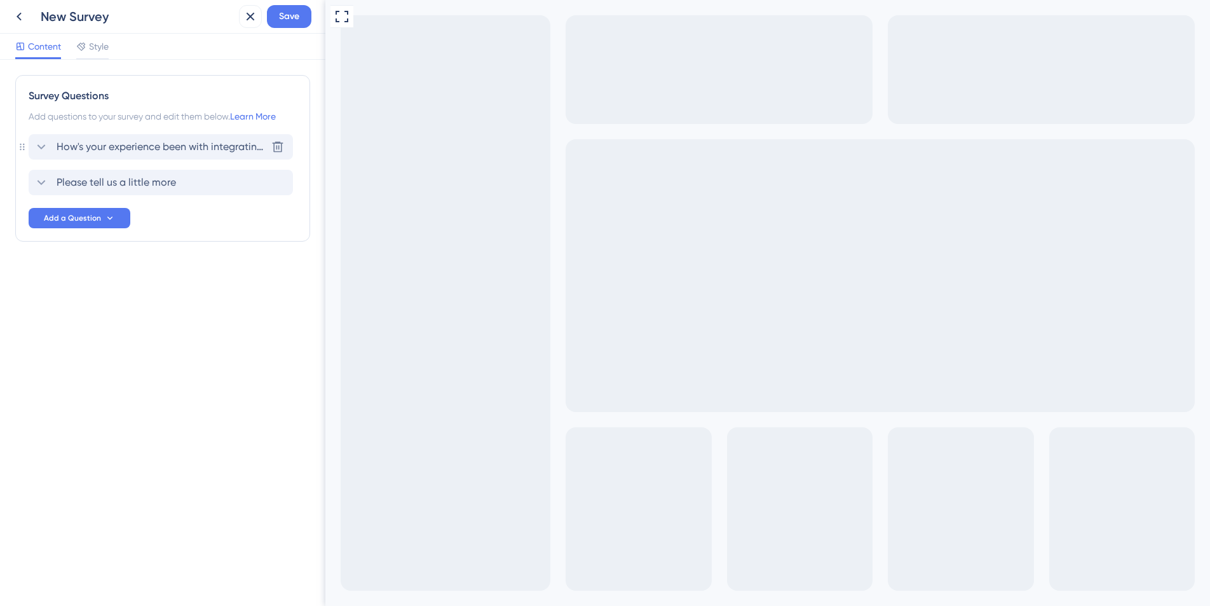
scroll to position [0, 0]
drag, startPoint x: 176, startPoint y: 387, endPoint x: 164, endPoint y: 303, distance: 85.4
click at [177, 387] on div "Survey Questions Add questions to your survey and edit them below. Learn More H…" at bounding box center [162, 333] width 325 height 546
click at [49, 89] on div "Survey Questions" at bounding box center [163, 95] width 268 height 15
drag, startPoint x: 222, startPoint y: 448, endPoint x: 257, endPoint y: 405, distance: 55.5
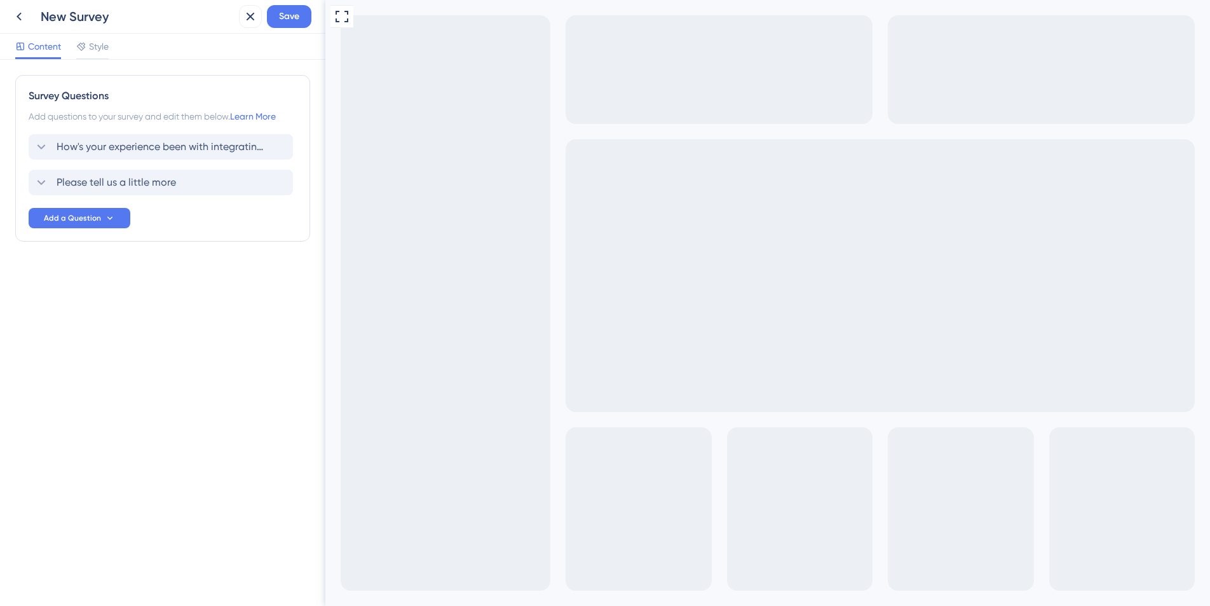
click at [223, 446] on div "Survey Questions Add questions to your survey and edit them below. Learn More H…" at bounding box center [162, 333] width 325 height 546
click at [62, 420] on div "Survey Questions Add questions to your survey and edit them below. Learn More H…" at bounding box center [162, 333] width 325 height 546
click at [97, 401] on div "Survey Questions Add questions to your survey and edit them below. Learn More H…" at bounding box center [162, 333] width 325 height 546
click at [69, 12] on div "New Survey" at bounding box center [137, 17] width 193 height 18
click at [133, 16] on div "New Survey" at bounding box center [137, 17] width 193 height 18
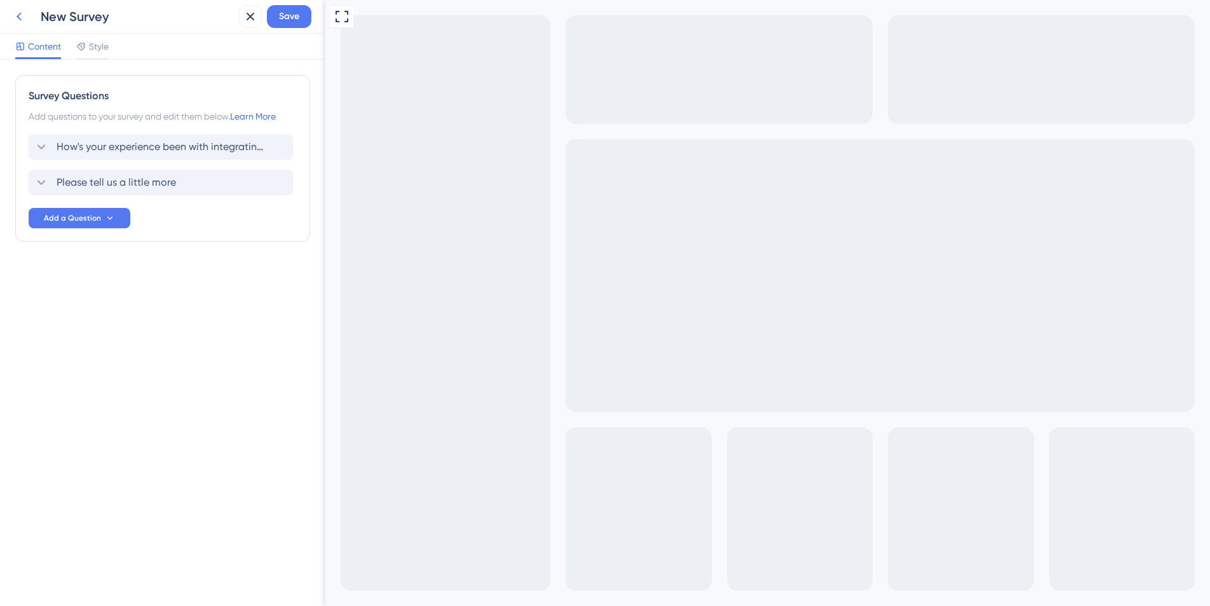
click at [21, 17] on icon at bounding box center [18, 16] width 15 height 15
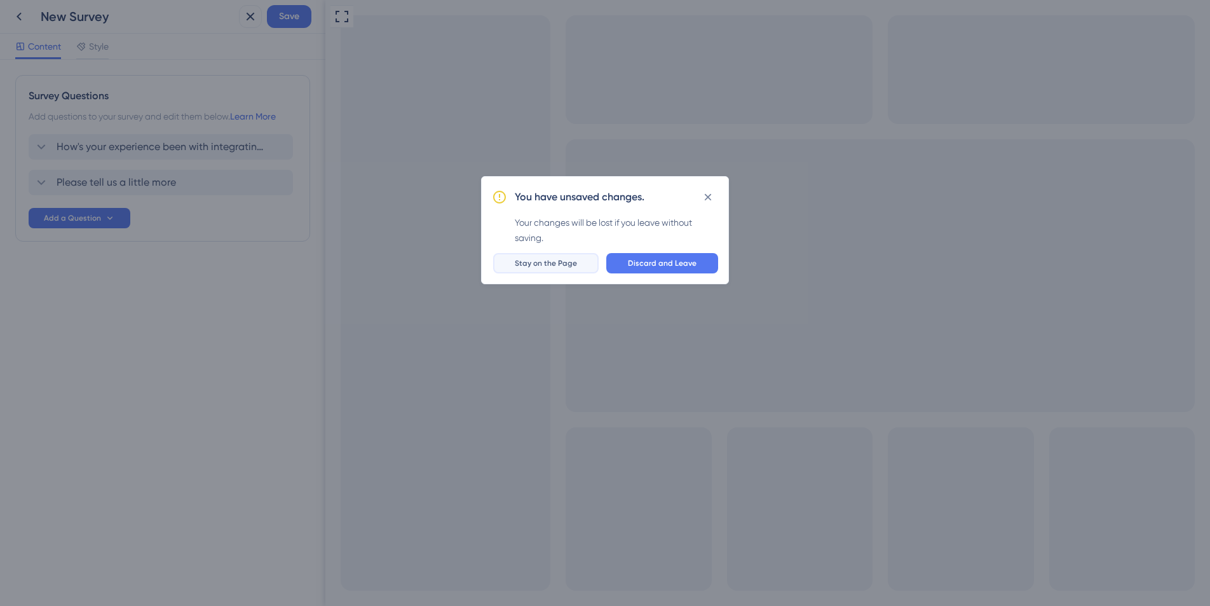
click at [579, 271] on button "Stay on the Page" at bounding box center [546, 263] width 106 height 20
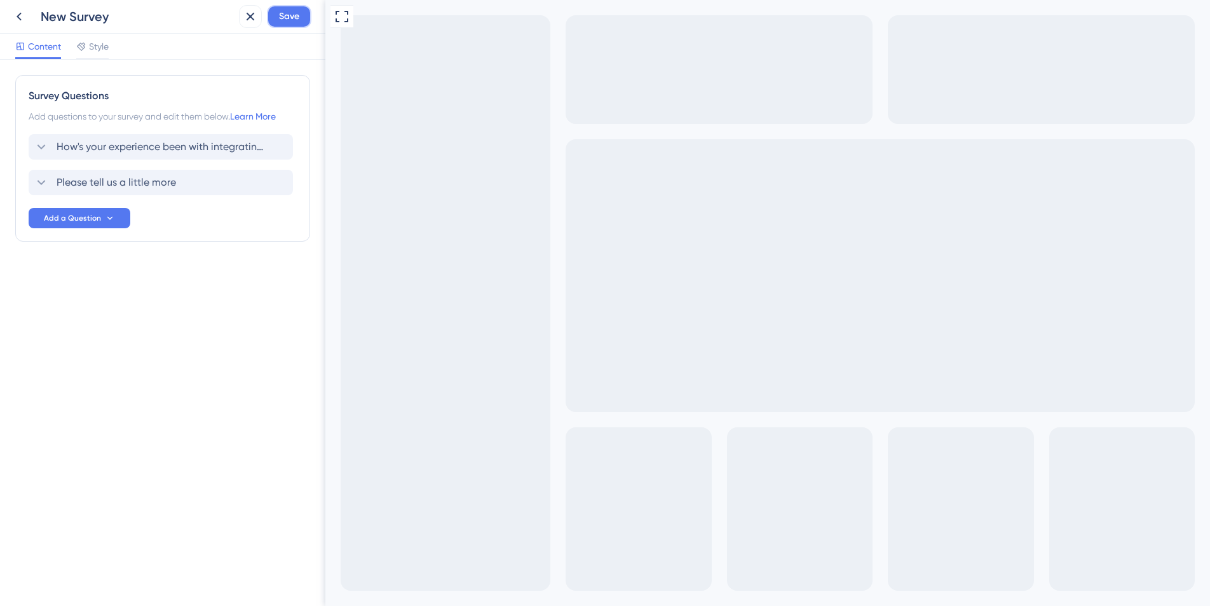
click at [281, 10] on span "Save" at bounding box center [289, 16] width 20 height 15
click at [239, 19] on icon at bounding box center [241, 23] width 13 height 13
click at [27, 20] on button at bounding box center [19, 16] width 23 height 23
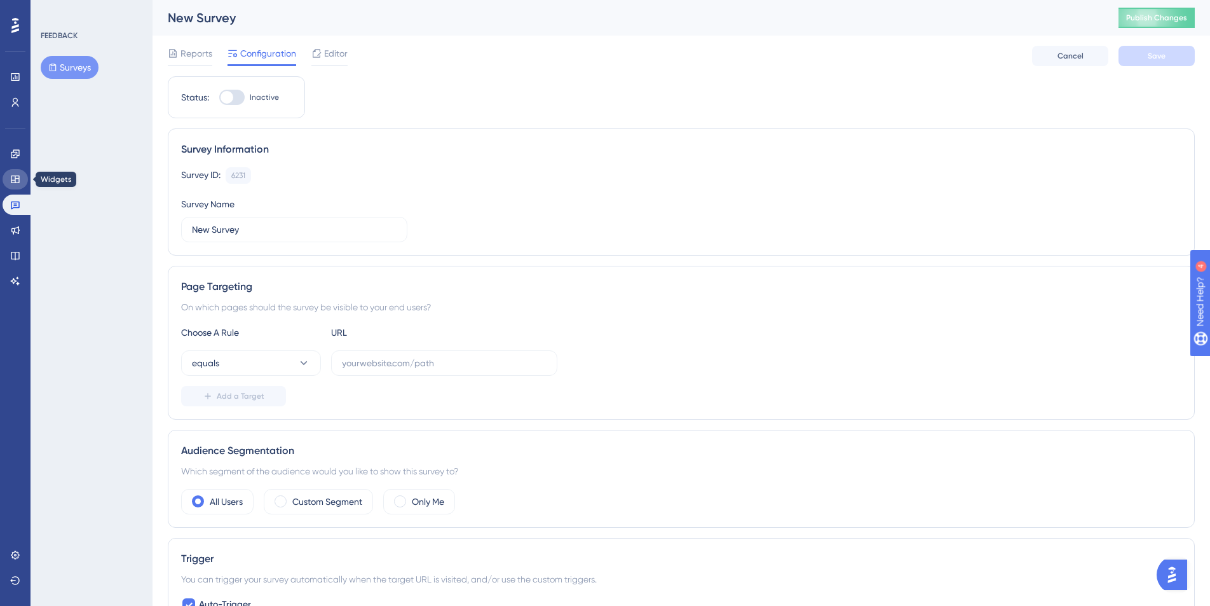
click at [10, 174] on icon at bounding box center [15, 179] width 10 height 10
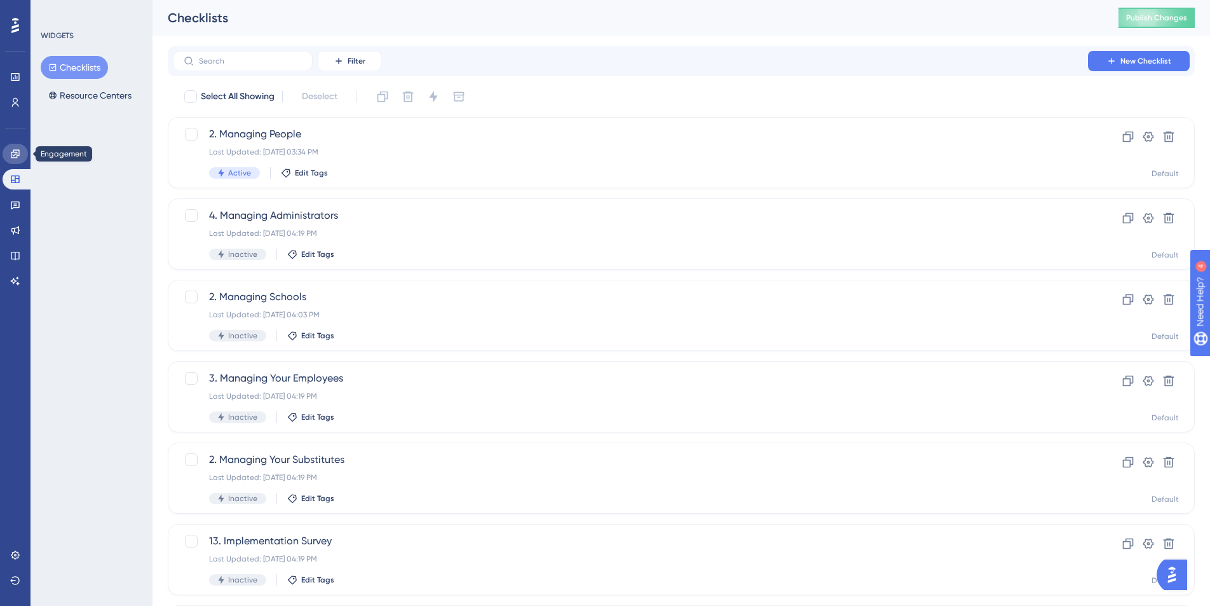
click at [12, 149] on icon at bounding box center [15, 154] width 10 height 10
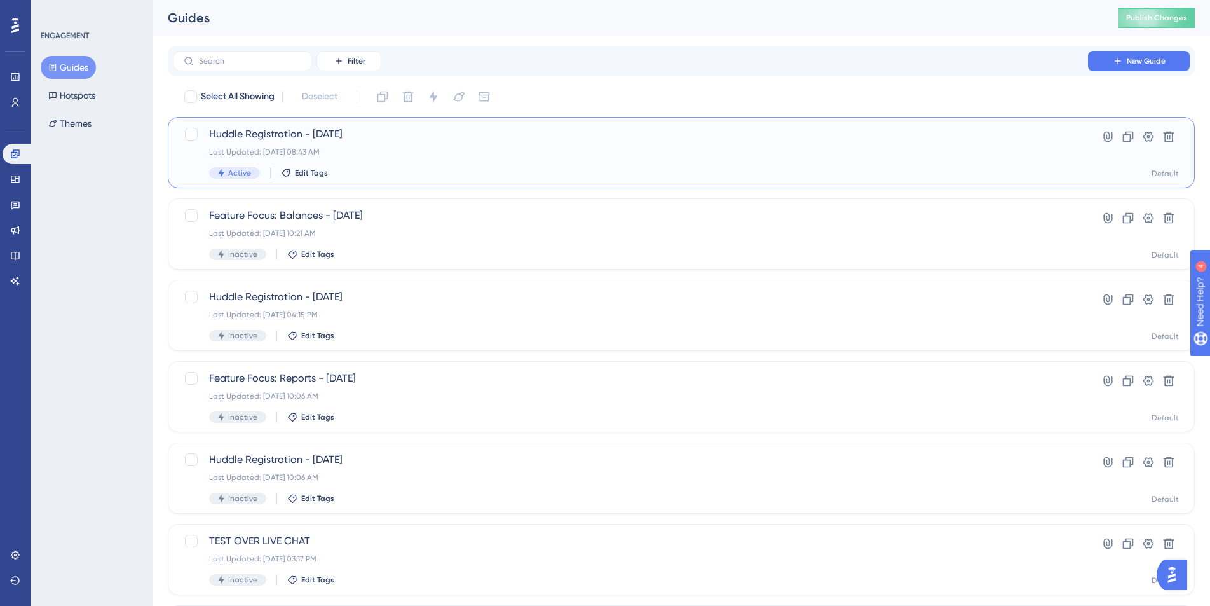
click at [324, 121] on div "Huddle Registration - [DATE] Last Updated: [DATE] 08:43 AM Active Edit Tags Hyp…" at bounding box center [681, 152] width 1027 height 71
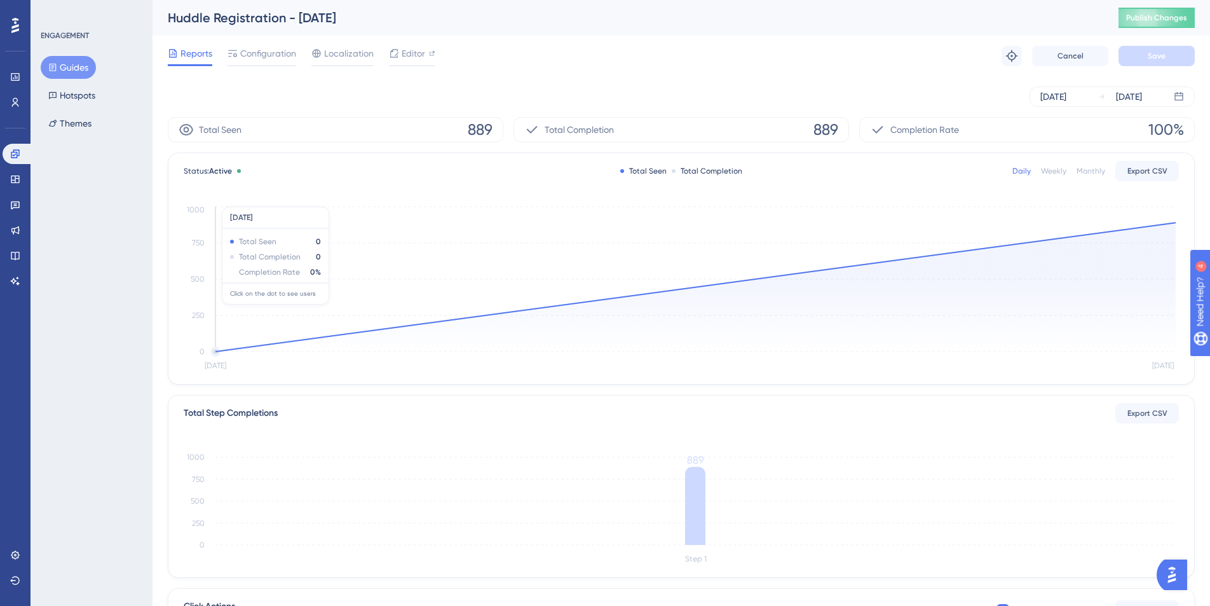
click at [667, 292] on icon at bounding box center [696, 287] width 961 height 129
click at [732, 80] on div "[DATE] [DATE]" at bounding box center [681, 96] width 1027 height 41
click at [947, 289] on icon at bounding box center [696, 287] width 961 height 129
click at [1154, 170] on span "Export CSV" at bounding box center [1148, 171] width 40 height 10
click at [15, 152] on icon at bounding box center [15, 153] width 8 height 8
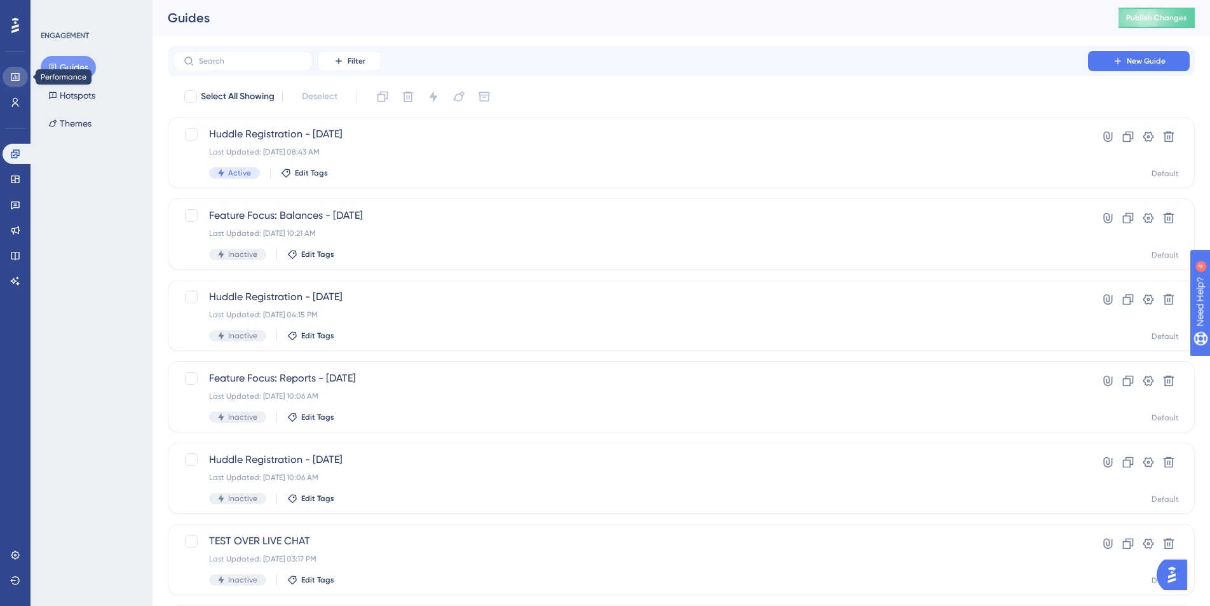
click at [19, 76] on icon at bounding box center [15, 77] width 8 height 8
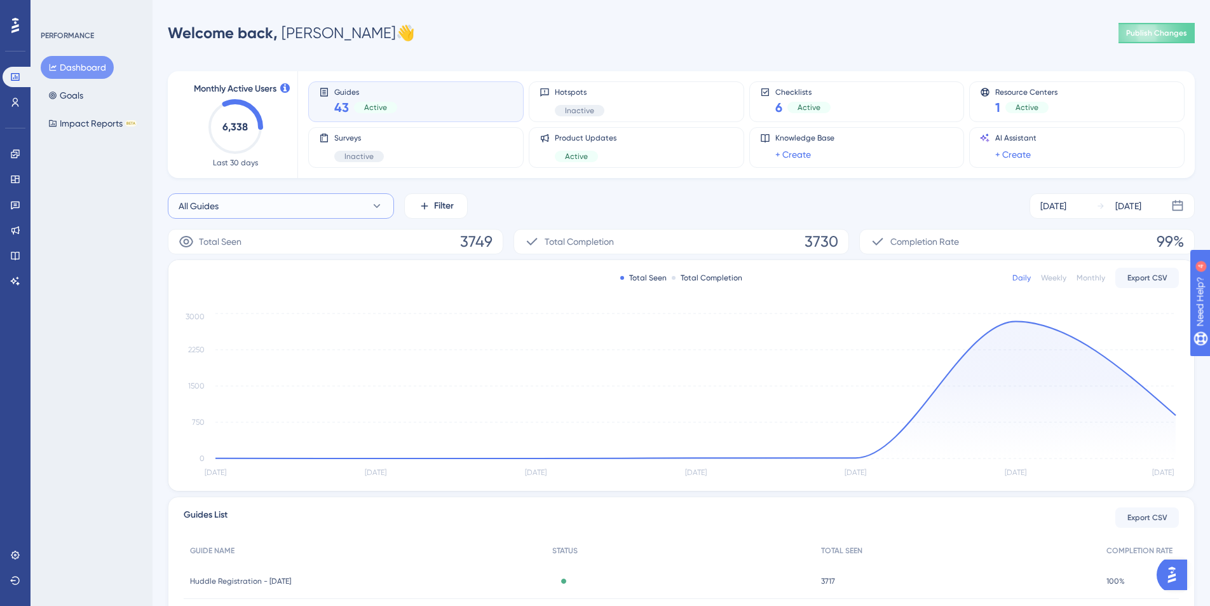
click at [239, 202] on button "All Guides" at bounding box center [281, 205] width 226 height 25
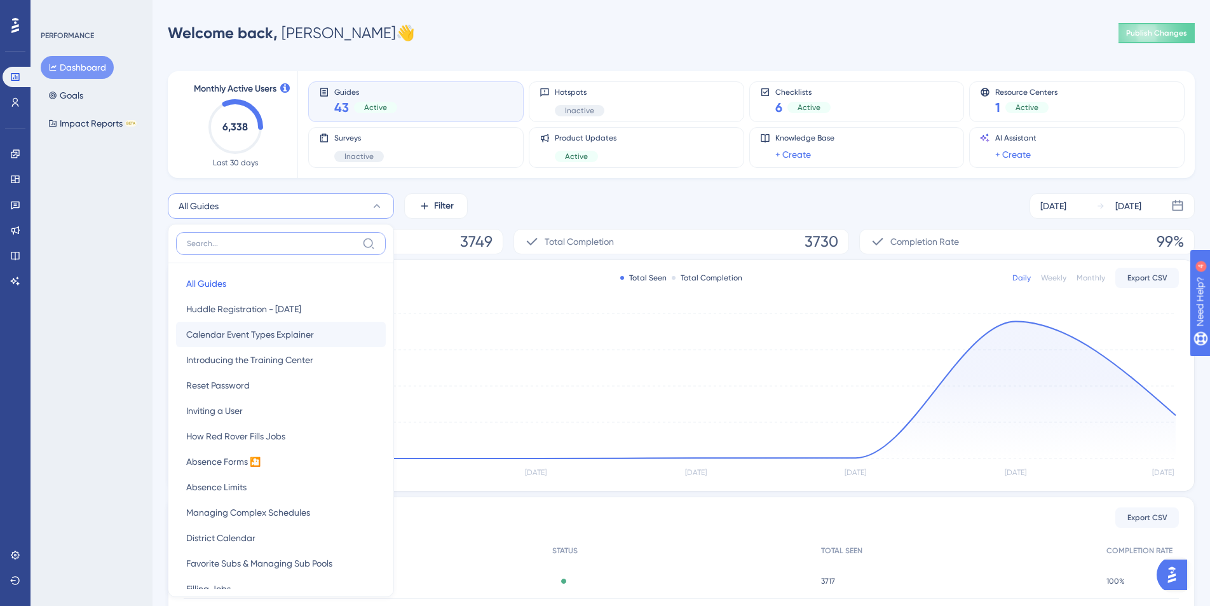
scroll to position [93, 0]
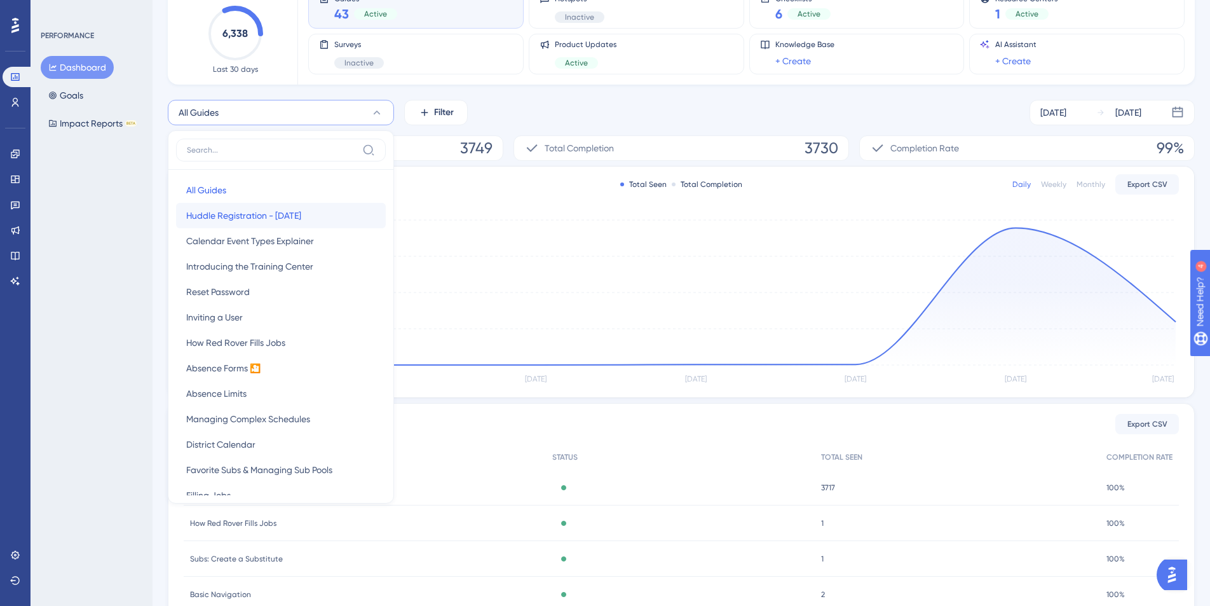
click at [313, 217] on button "Huddle Registration - [DATE] Huddle Registration - [DATE]" at bounding box center [281, 215] width 210 height 25
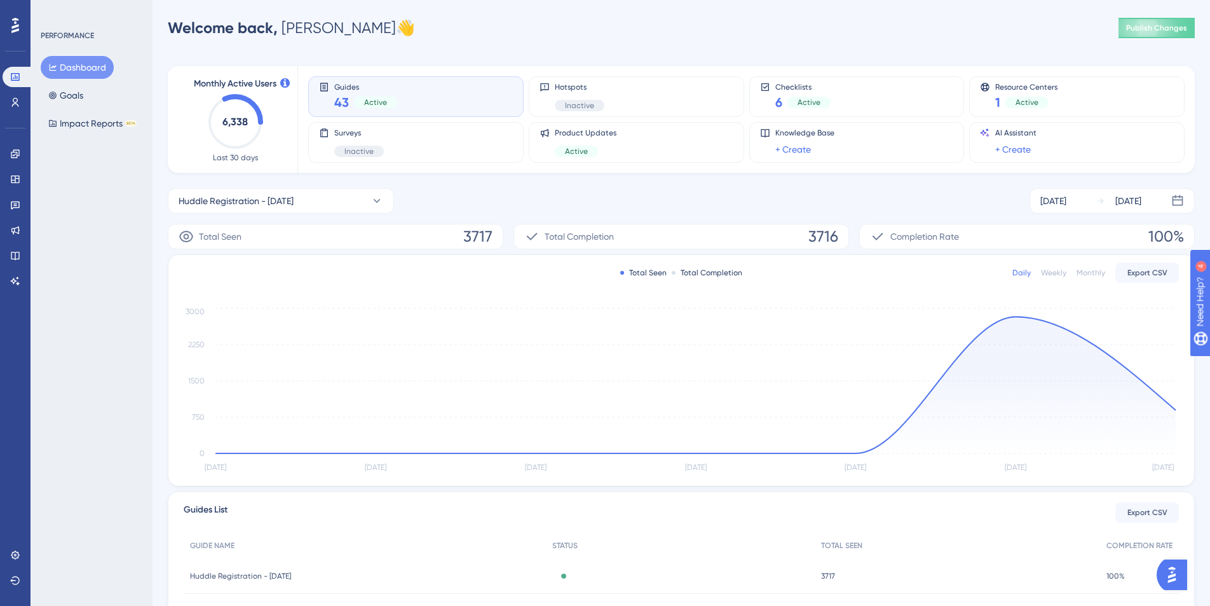
scroll to position [0, 0]
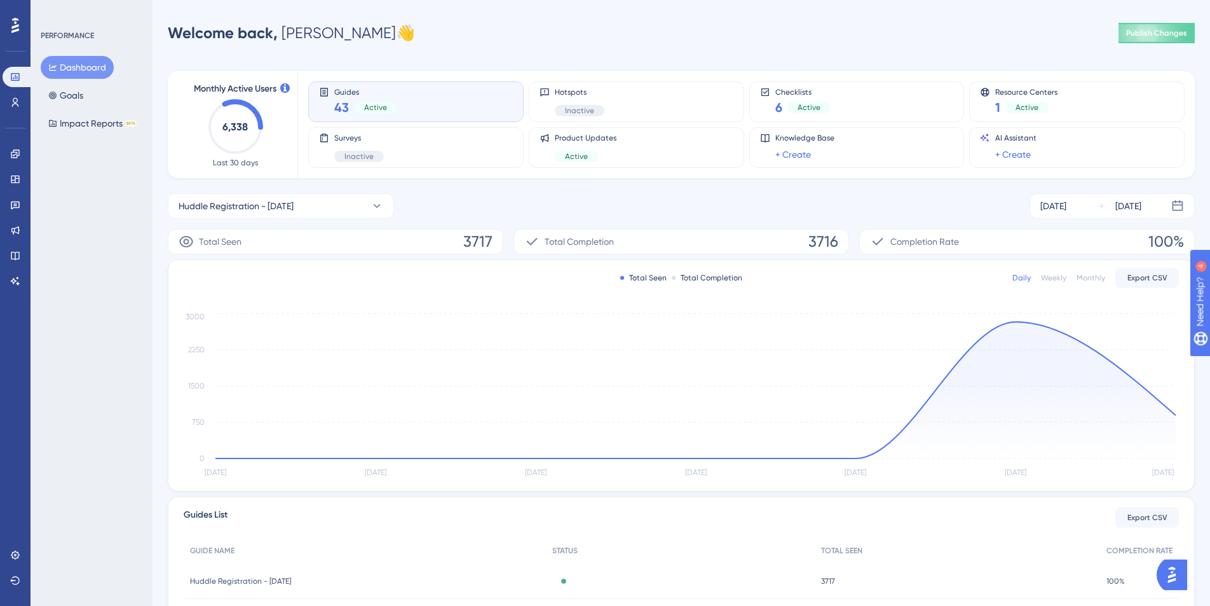
click at [83, 289] on div "PERFORMANCE Dashboard Goals Impact Reports BETA" at bounding box center [92, 303] width 122 height 606
click at [93, 292] on div "PERFORMANCE Dashboard Goals Impact Reports BETA" at bounding box center [92, 303] width 122 height 606
click at [10, 102] on icon at bounding box center [15, 102] width 10 height 10
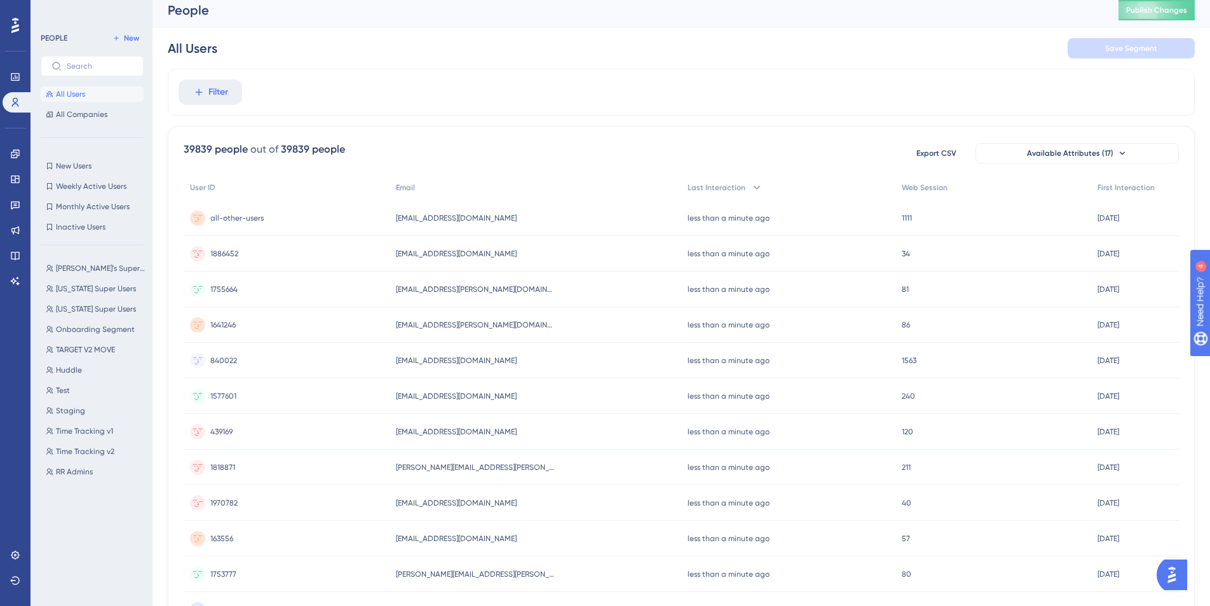
scroll to position [416, 0]
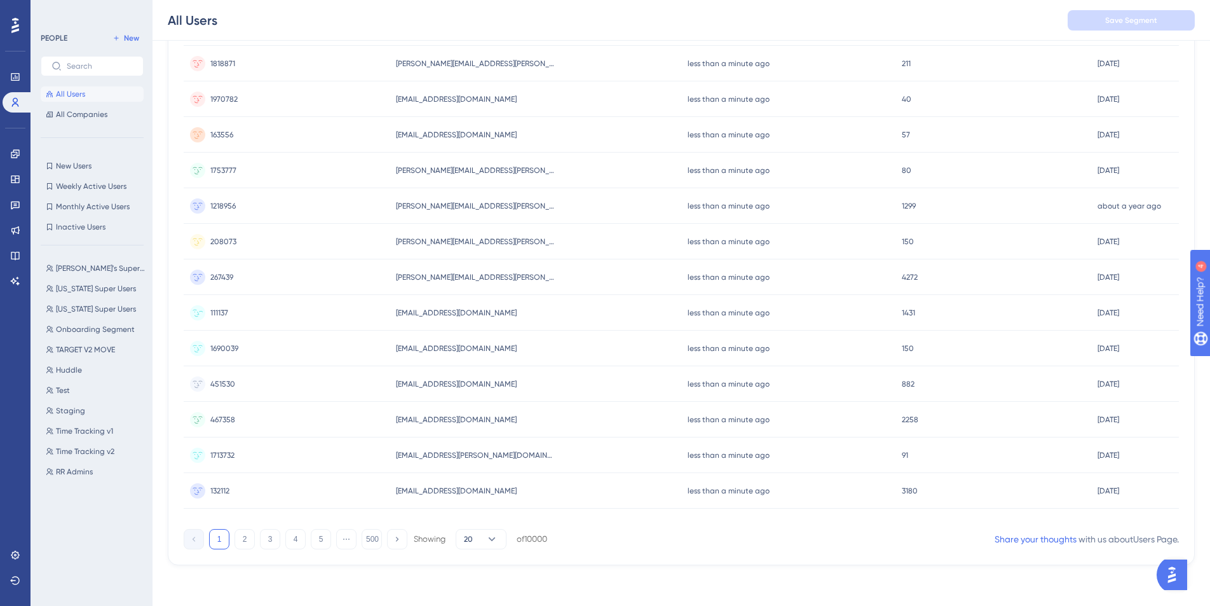
click at [434, 310] on span "[EMAIL_ADDRESS][DOMAIN_NAME]" at bounding box center [456, 313] width 121 height 10
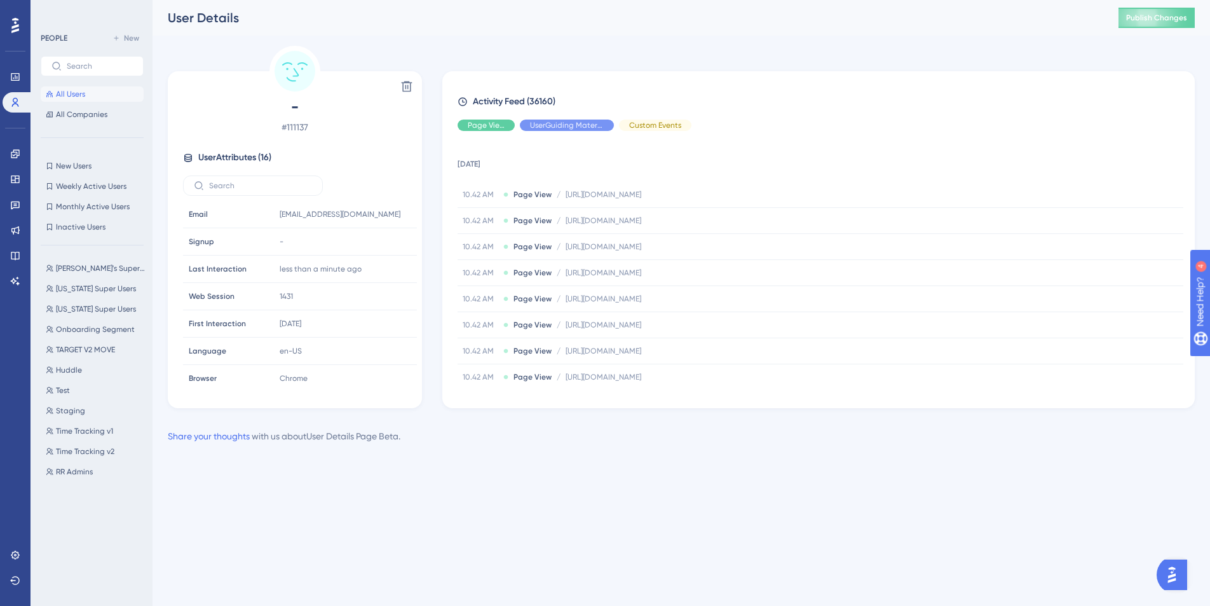
click at [466, 21] on div "User Details" at bounding box center [627, 18] width 919 height 18
